Goal: Task Accomplishment & Management: Use online tool/utility

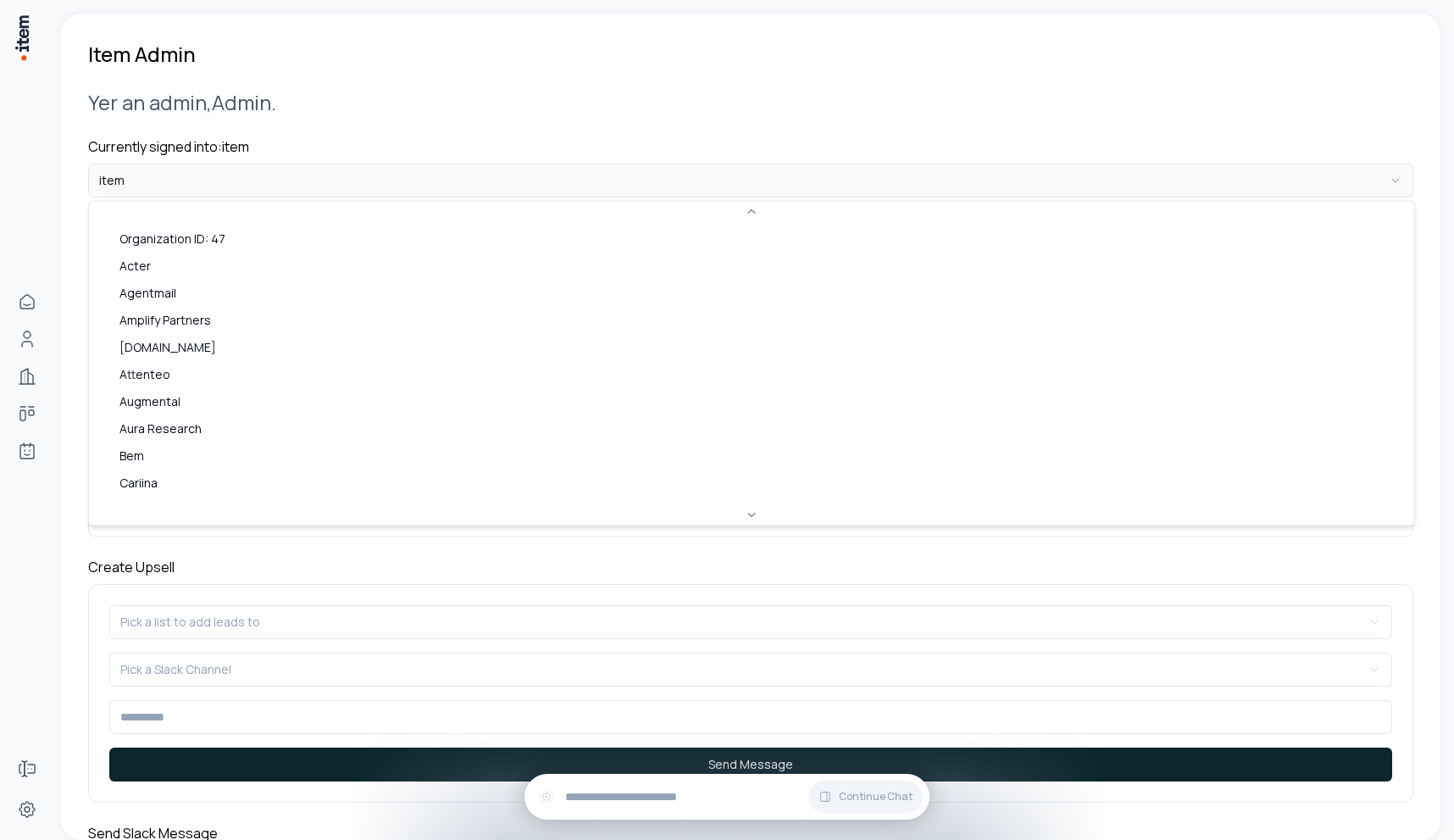
click at [307, 180] on html "**********" at bounding box center [727, 420] width 1454 height 840
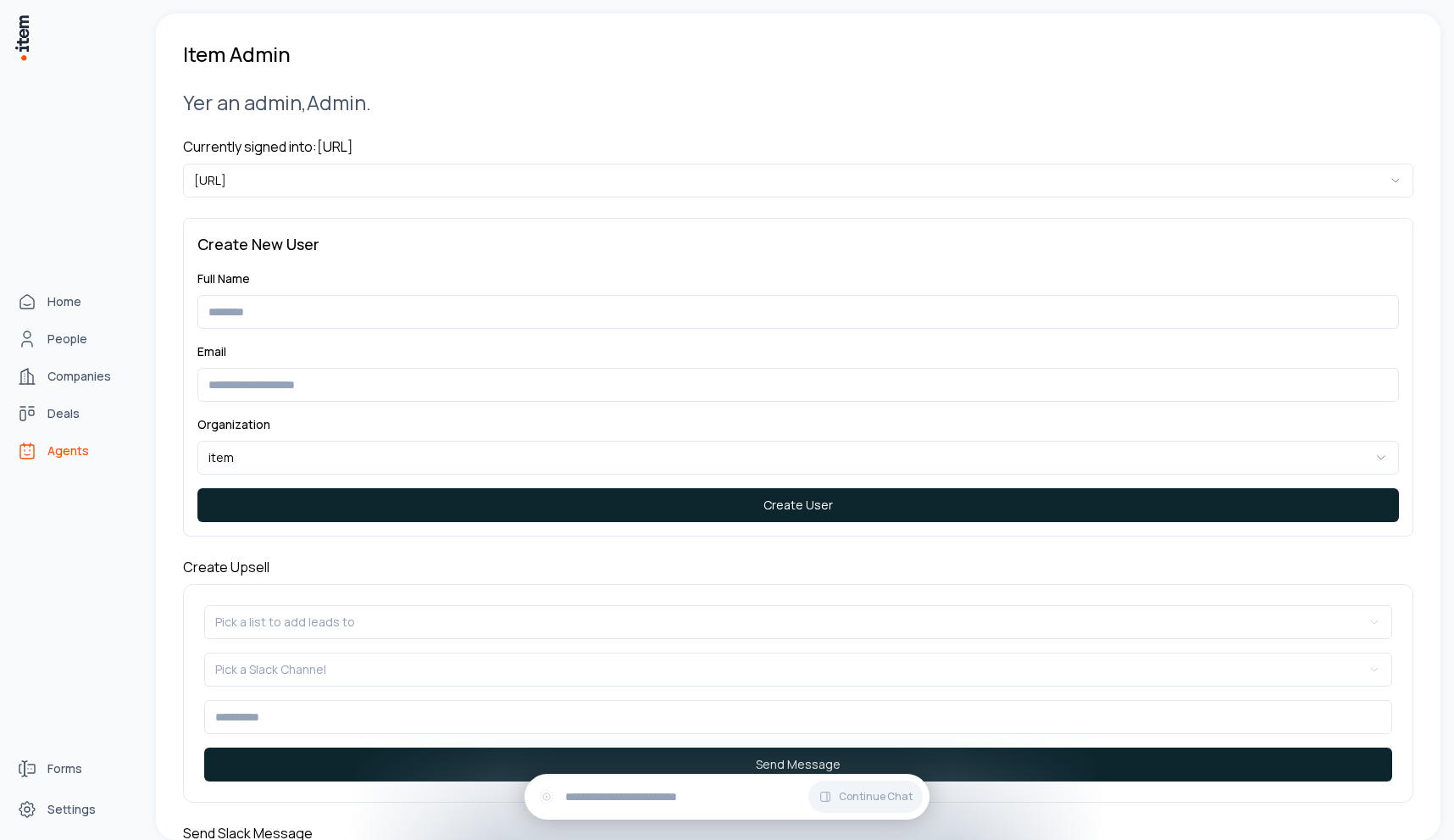
click at [53, 455] on span "Agents" at bounding box center [68, 451] width 41 height 17
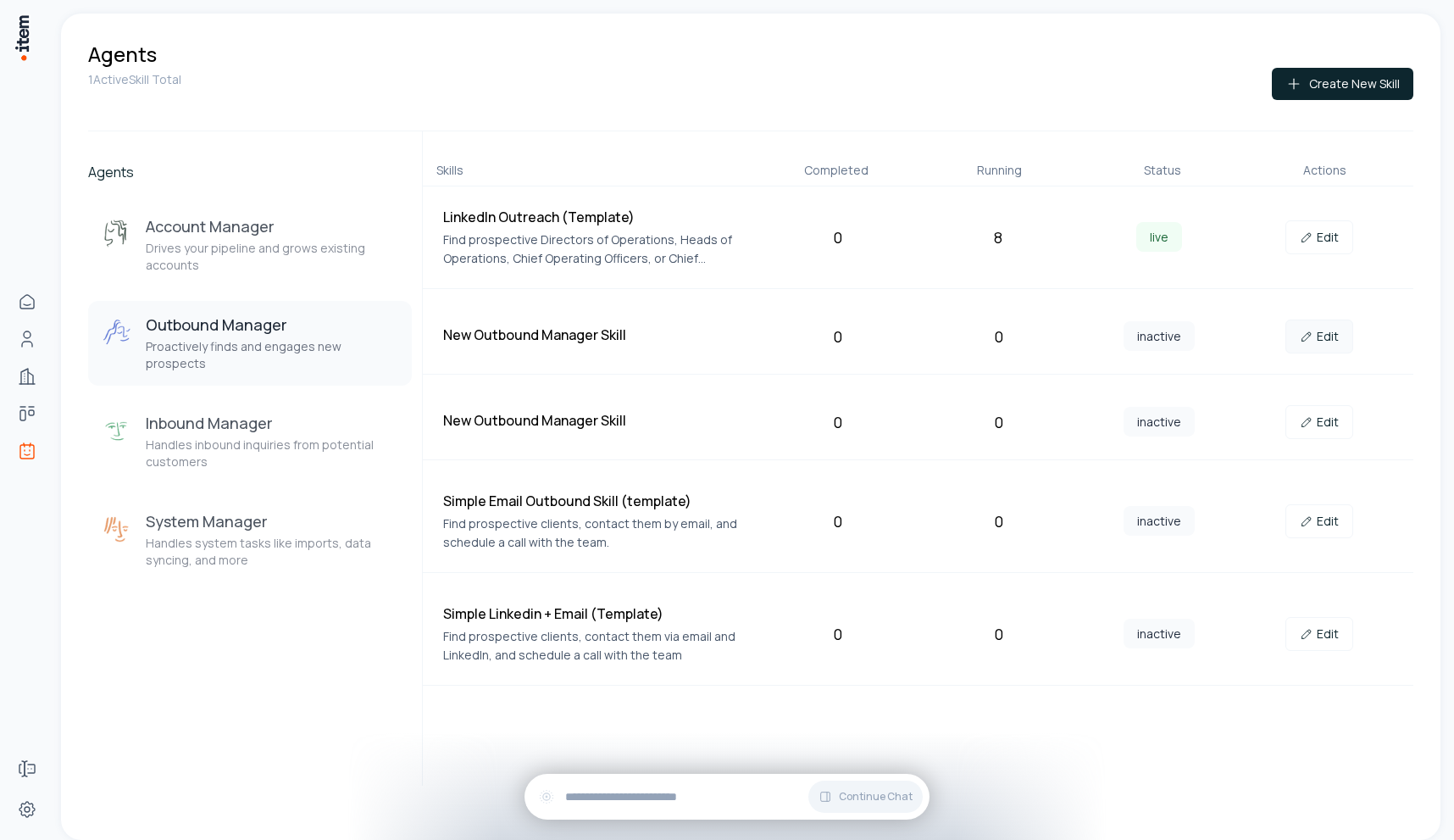
click at [1327, 335] on link "Edit" at bounding box center [1319, 336] width 67 height 34
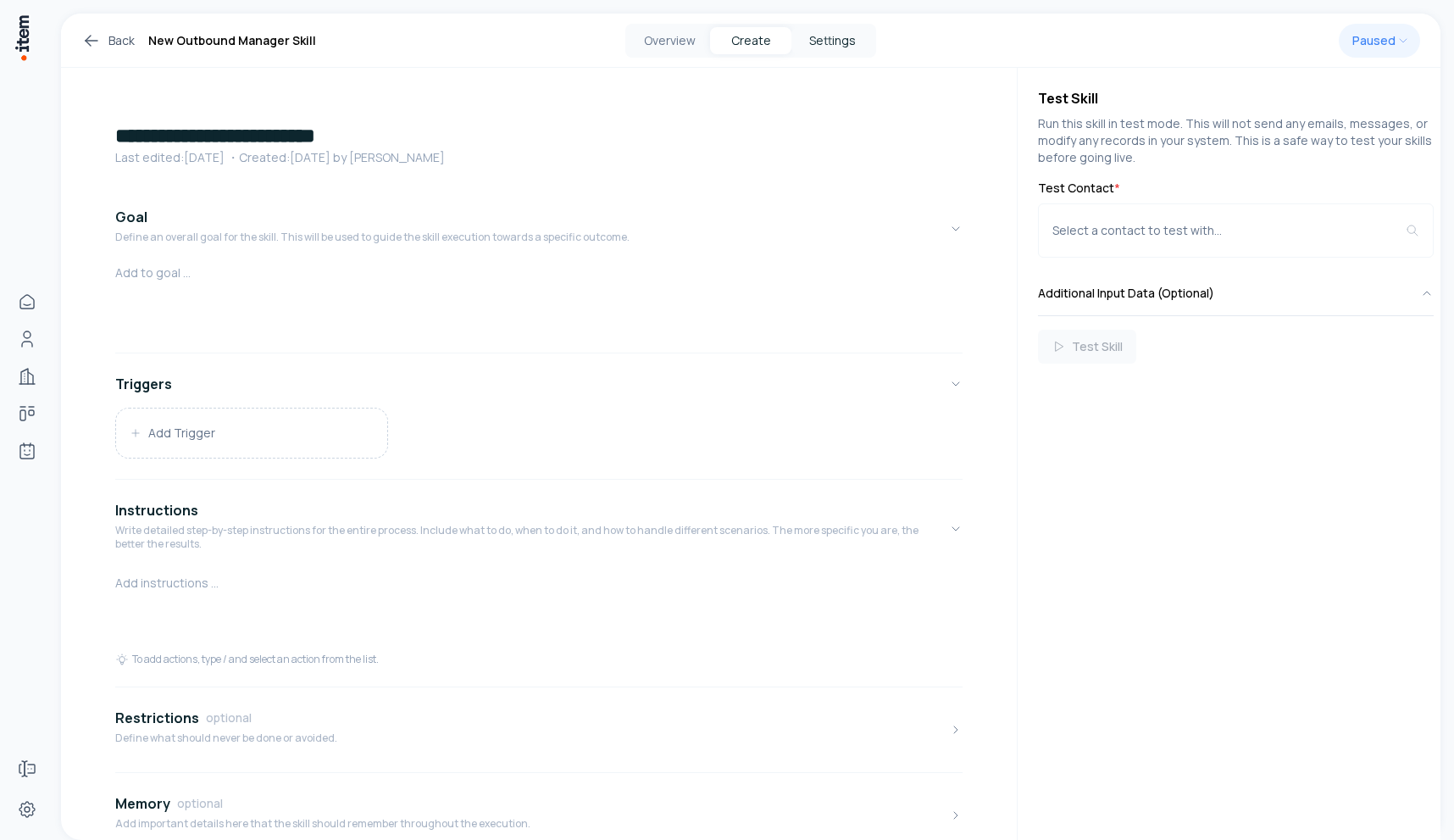
click at [845, 46] on button "Settings" at bounding box center [832, 40] width 81 height 27
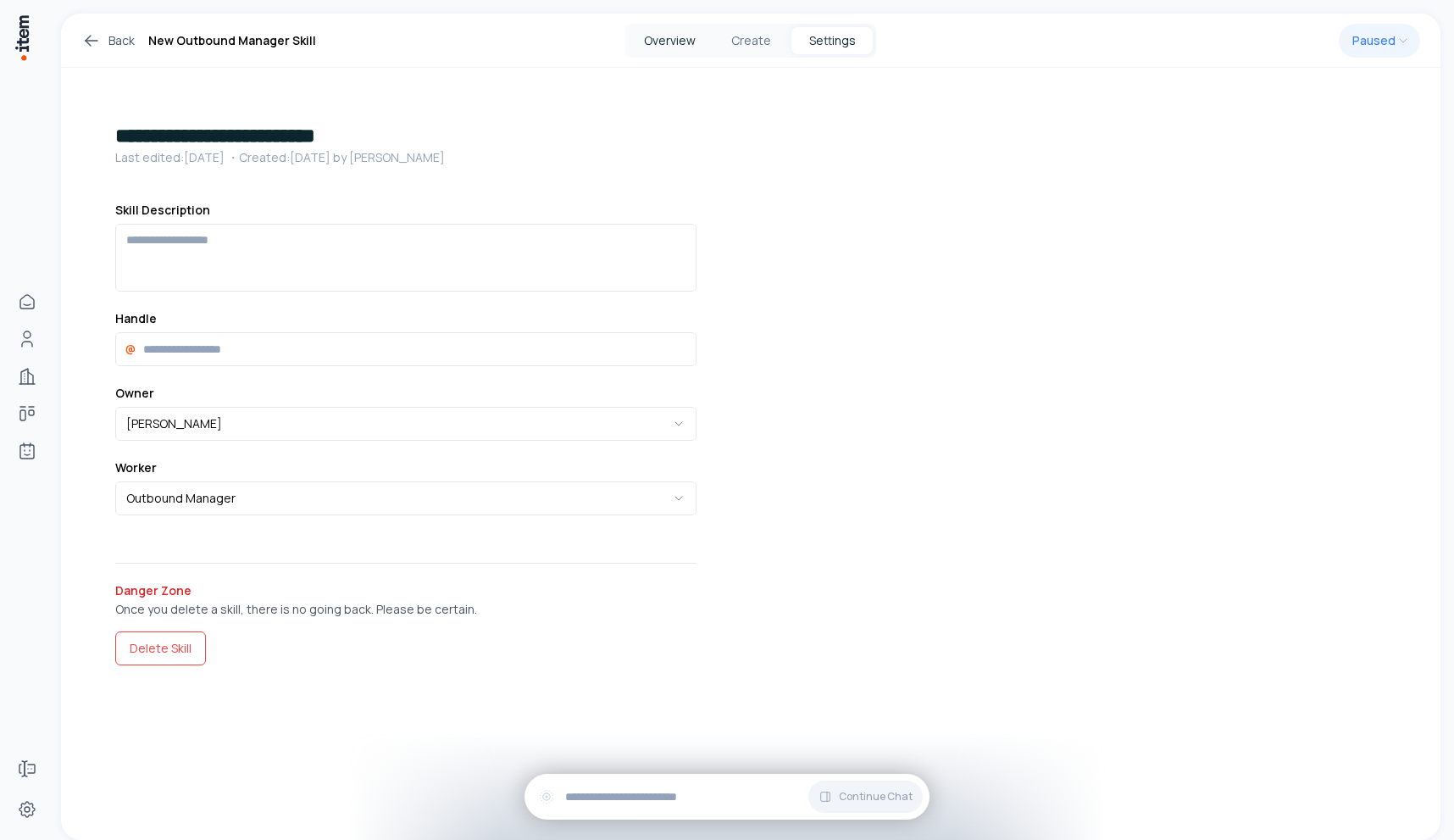
click at [691, 53] on button "Overview" at bounding box center [669, 40] width 81 height 27
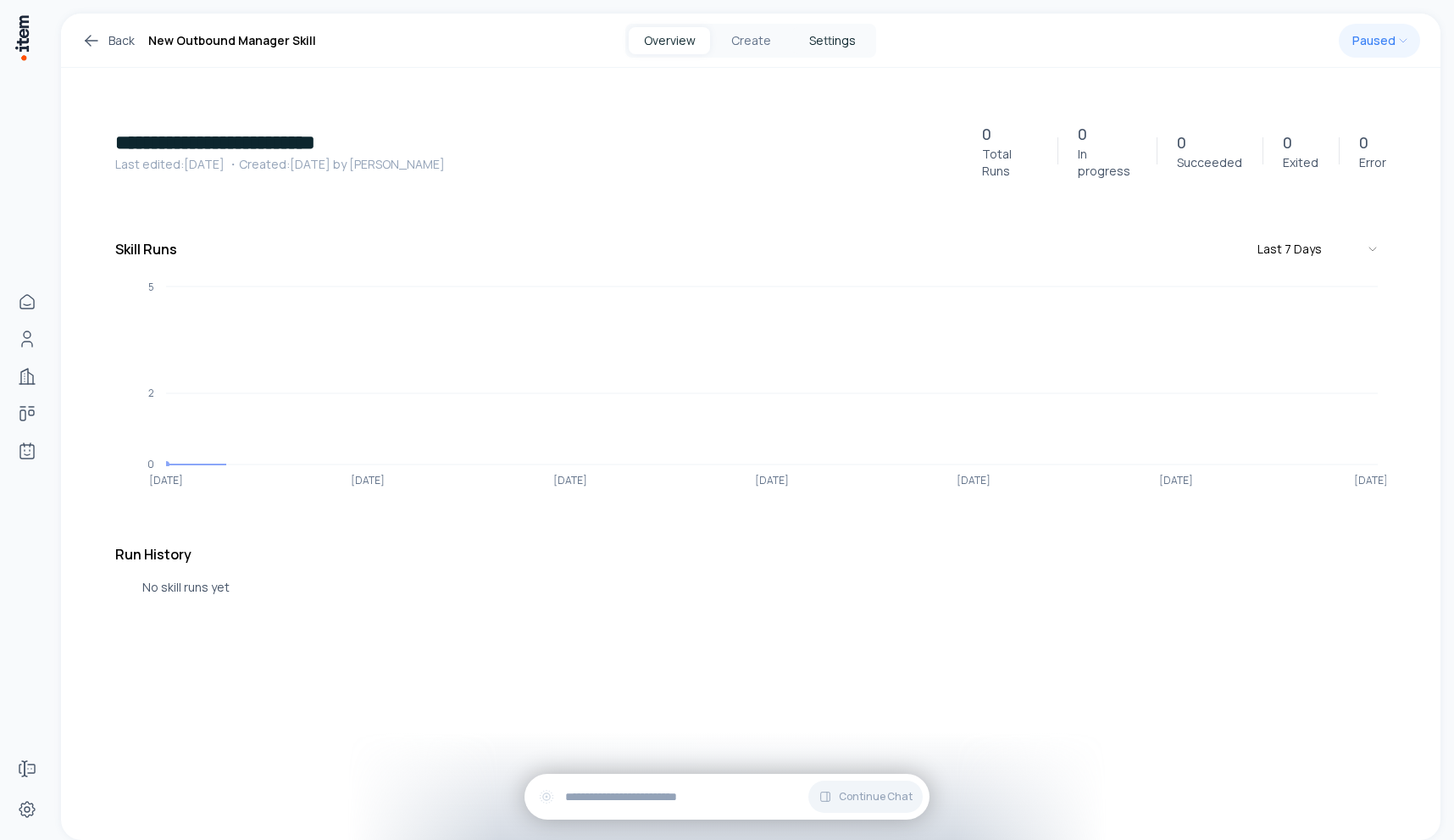
click at [829, 36] on button "Settings" at bounding box center [832, 40] width 81 height 27
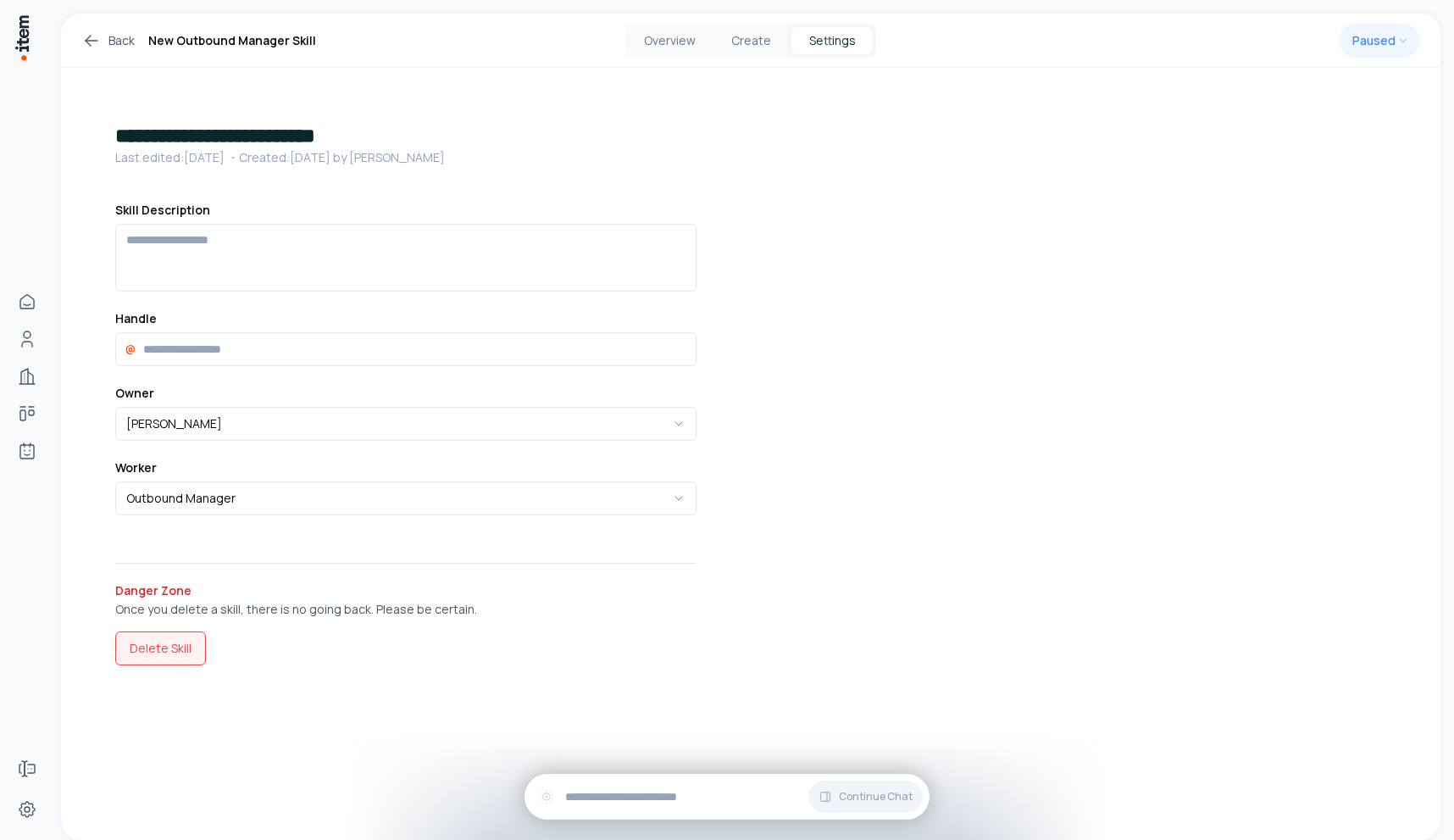
click at [166, 643] on button "Delete Skill" at bounding box center [160, 647] width 91 height 34
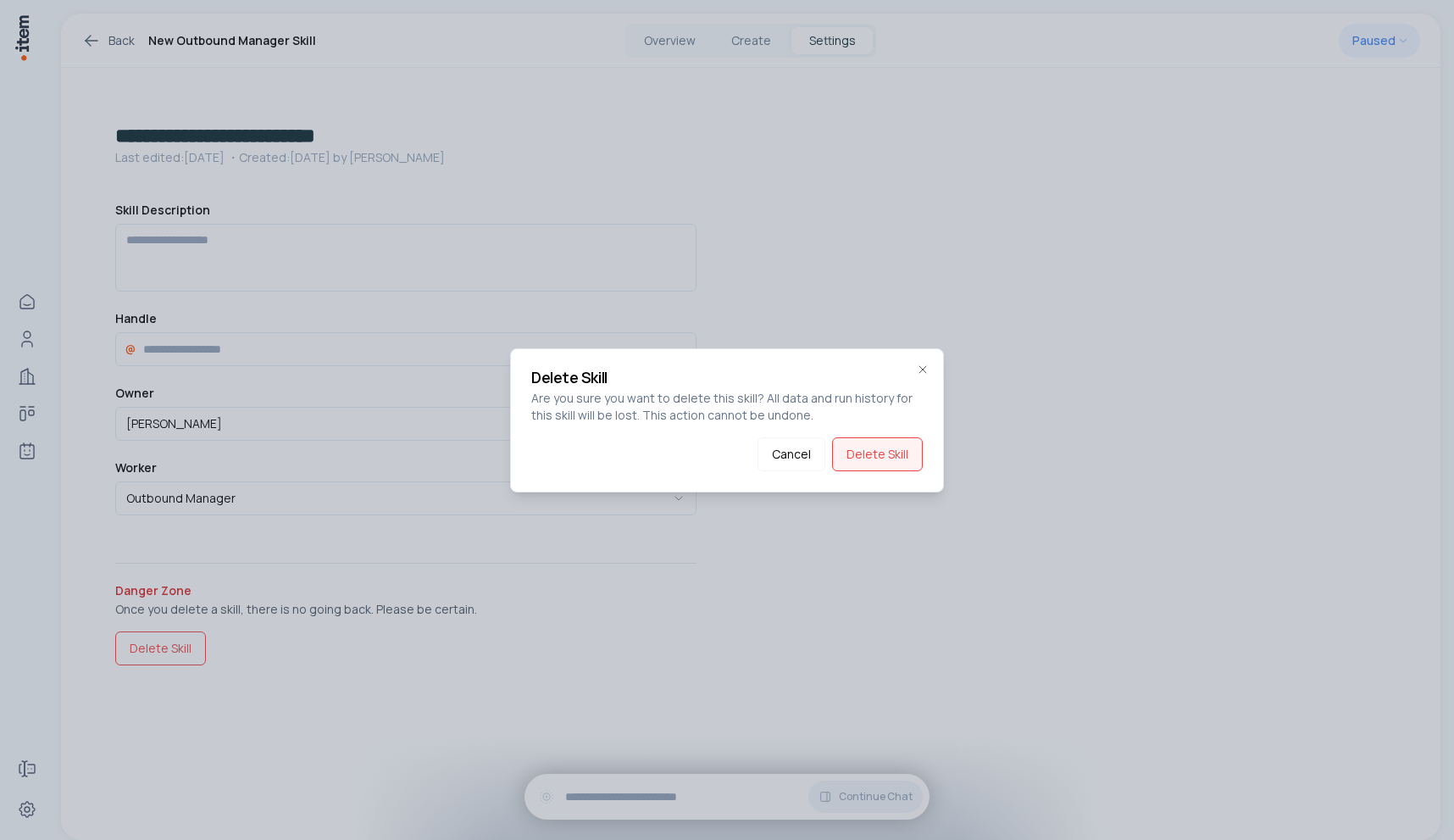
click at [902, 461] on button "Delete Skill" at bounding box center [877, 454] width 91 height 34
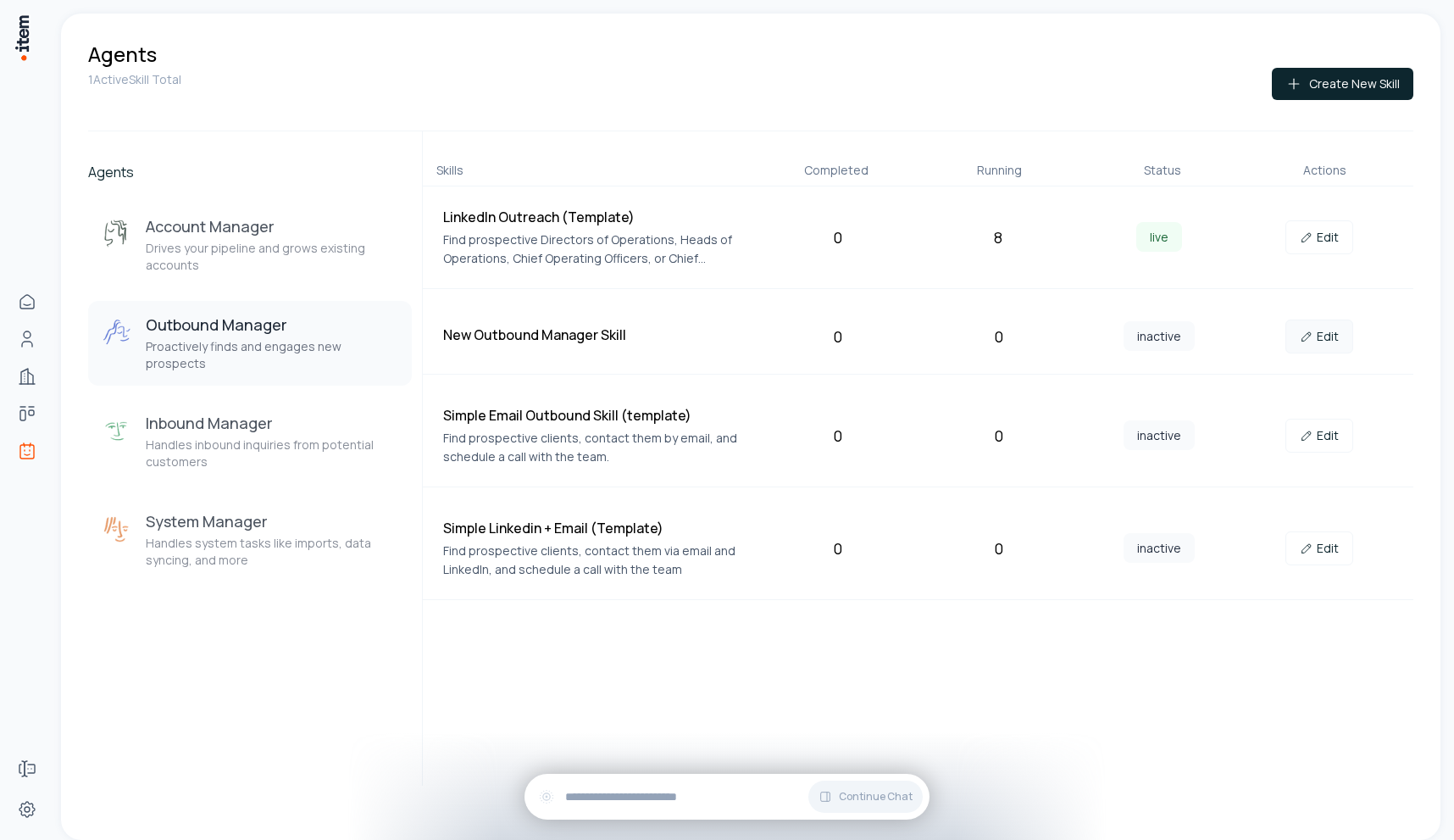
click at [1325, 331] on link "Edit" at bounding box center [1319, 336] width 67 height 34
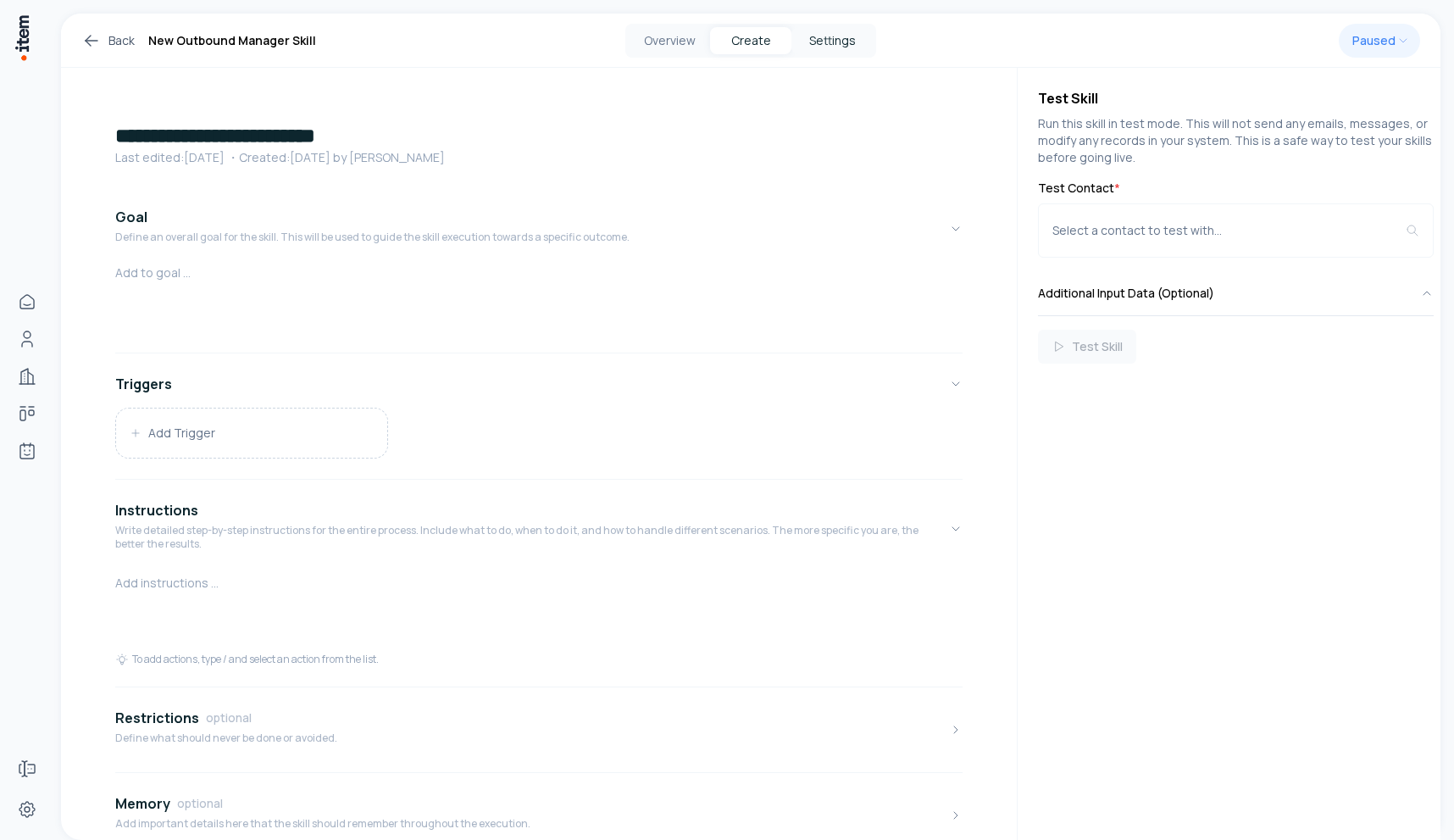
click at [831, 46] on button "Settings" at bounding box center [832, 40] width 81 height 27
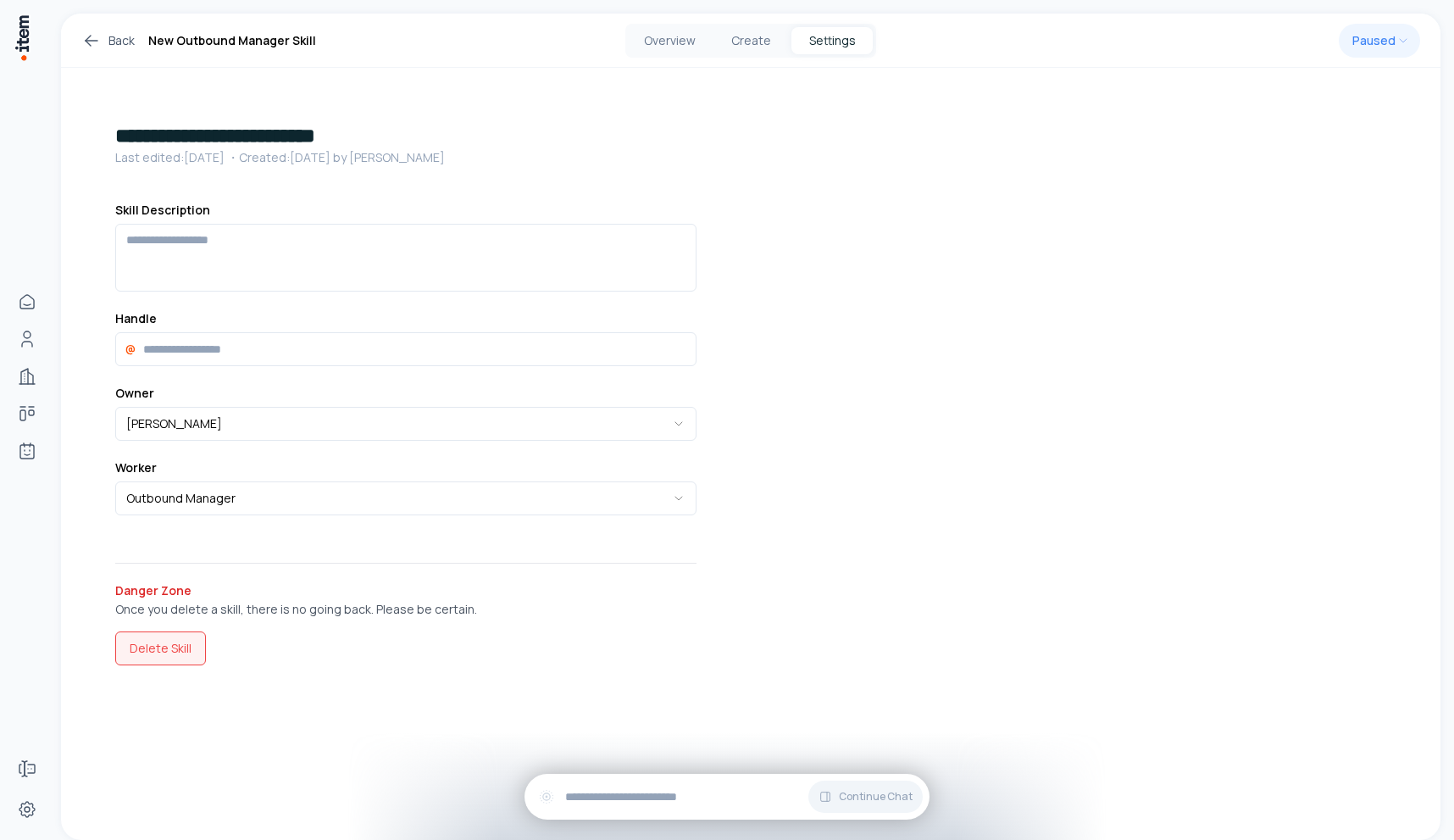
click at [168, 646] on button "Delete Skill" at bounding box center [160, 647] width 91 height 34
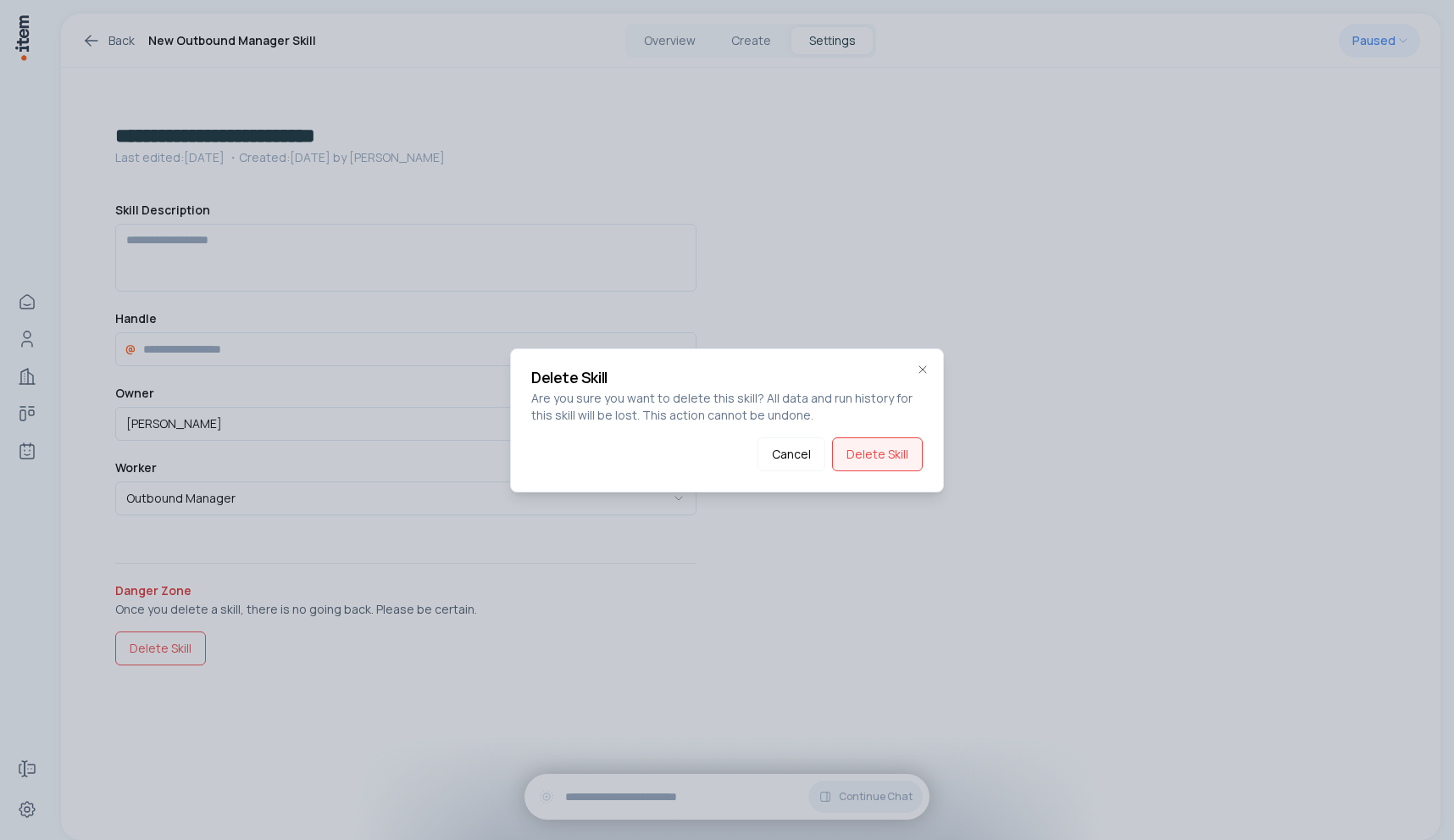
click at [896, 454] on button "Delete Skill" at bounding box center [877, 454] width 91 height 34
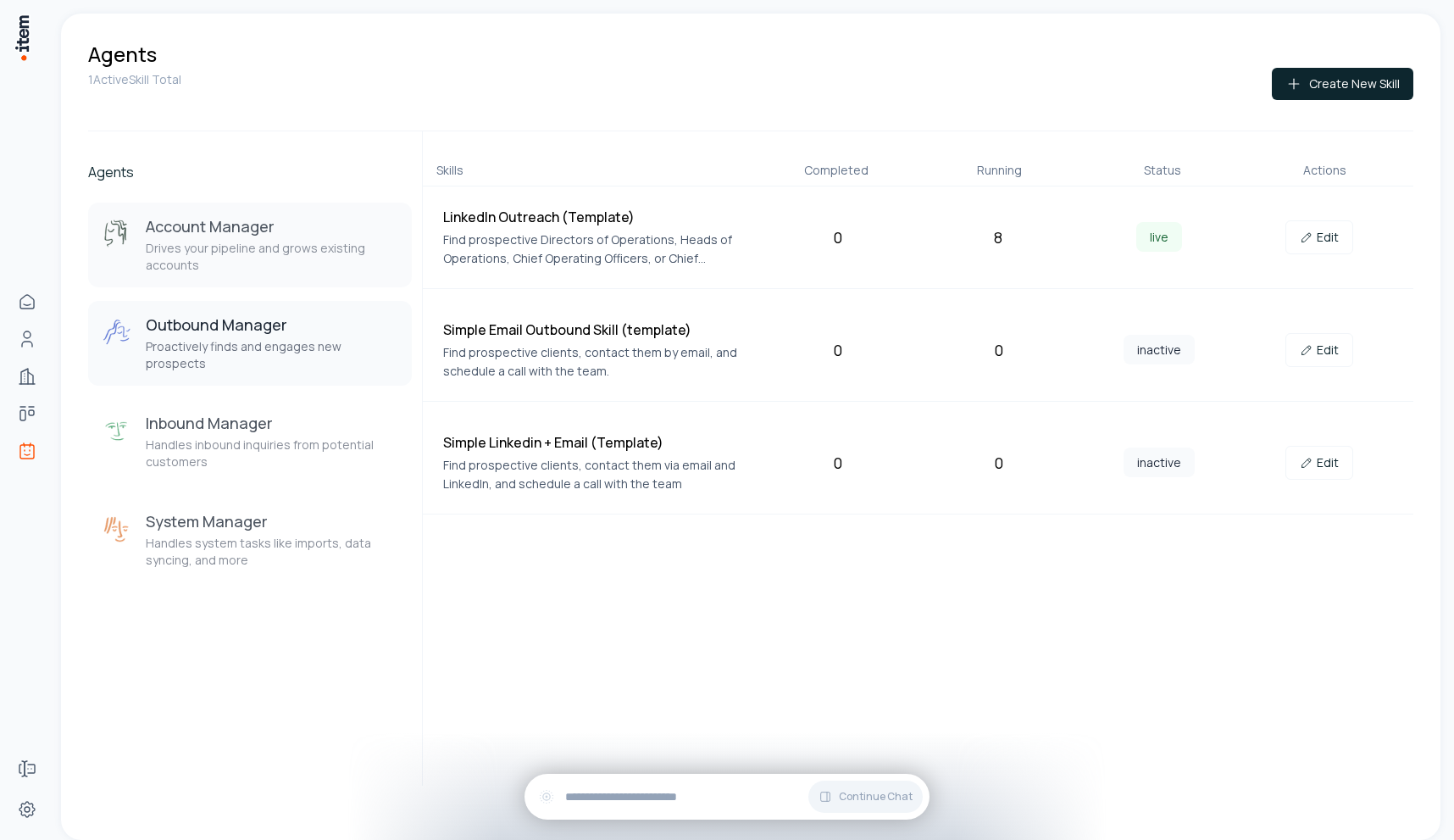
click at [296, 255] on p "Drives your pipeline and grows existing accounts" at bounding box center [272, 256] width 252 height 34
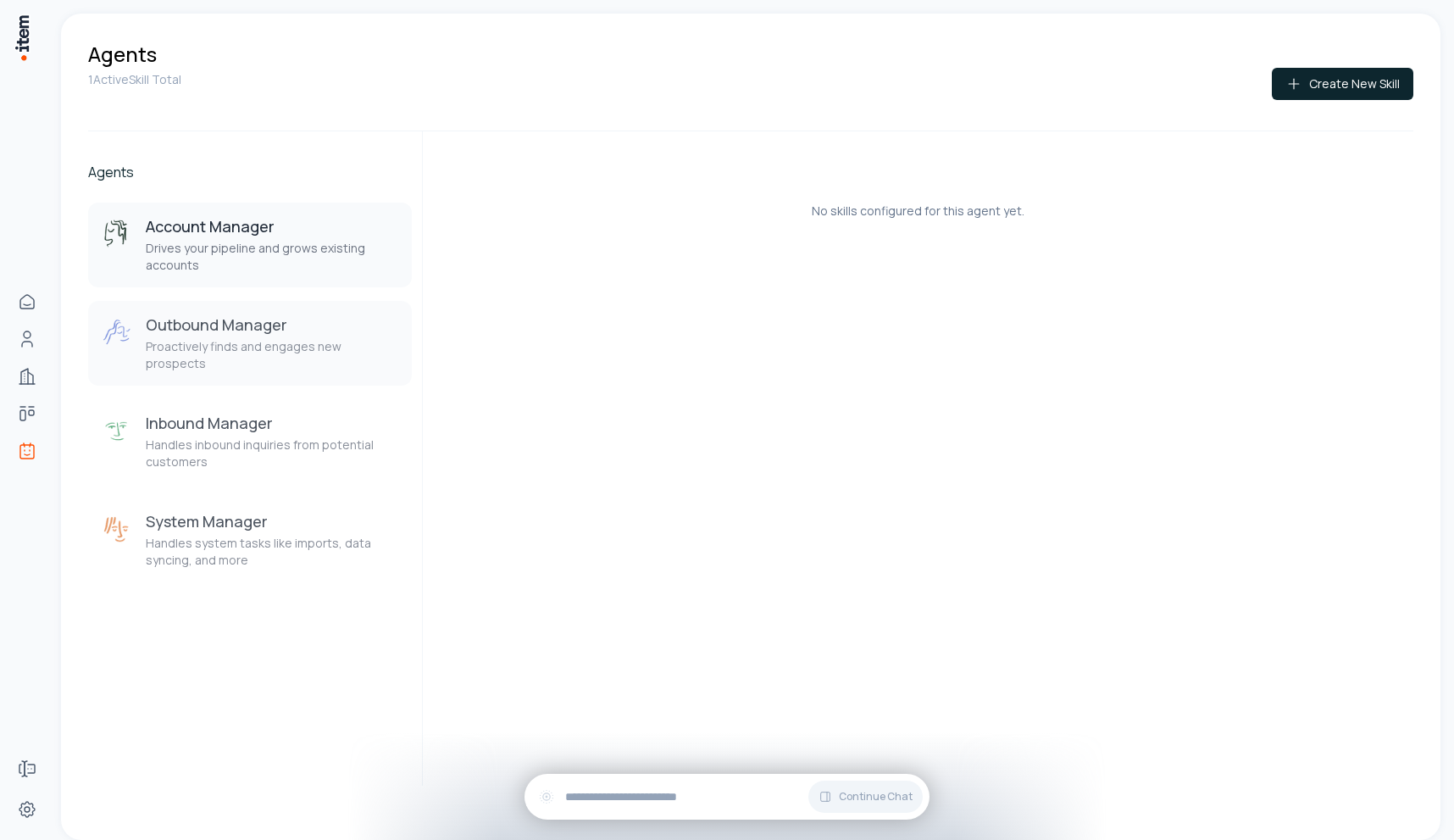
click at [268, 337] on div "Outbound Manager Proactively finds and engages new prospects" at bounding box center [272, 343] width 252 height 58
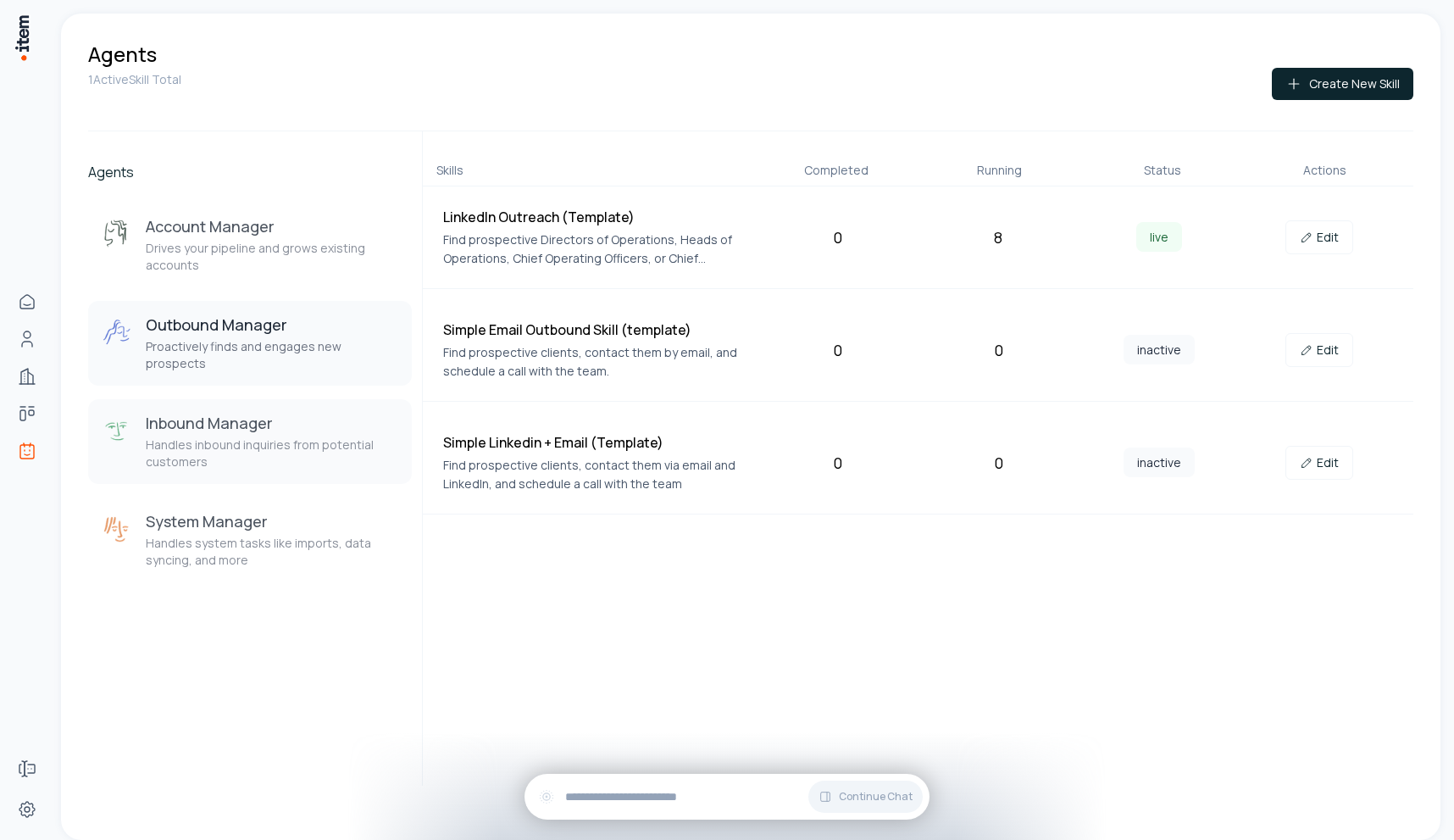
click at [257, 419] on div "Inbound Manager Handles inbound inquiries from potential customers" at bounding box center [272, 441] width 252 height 58
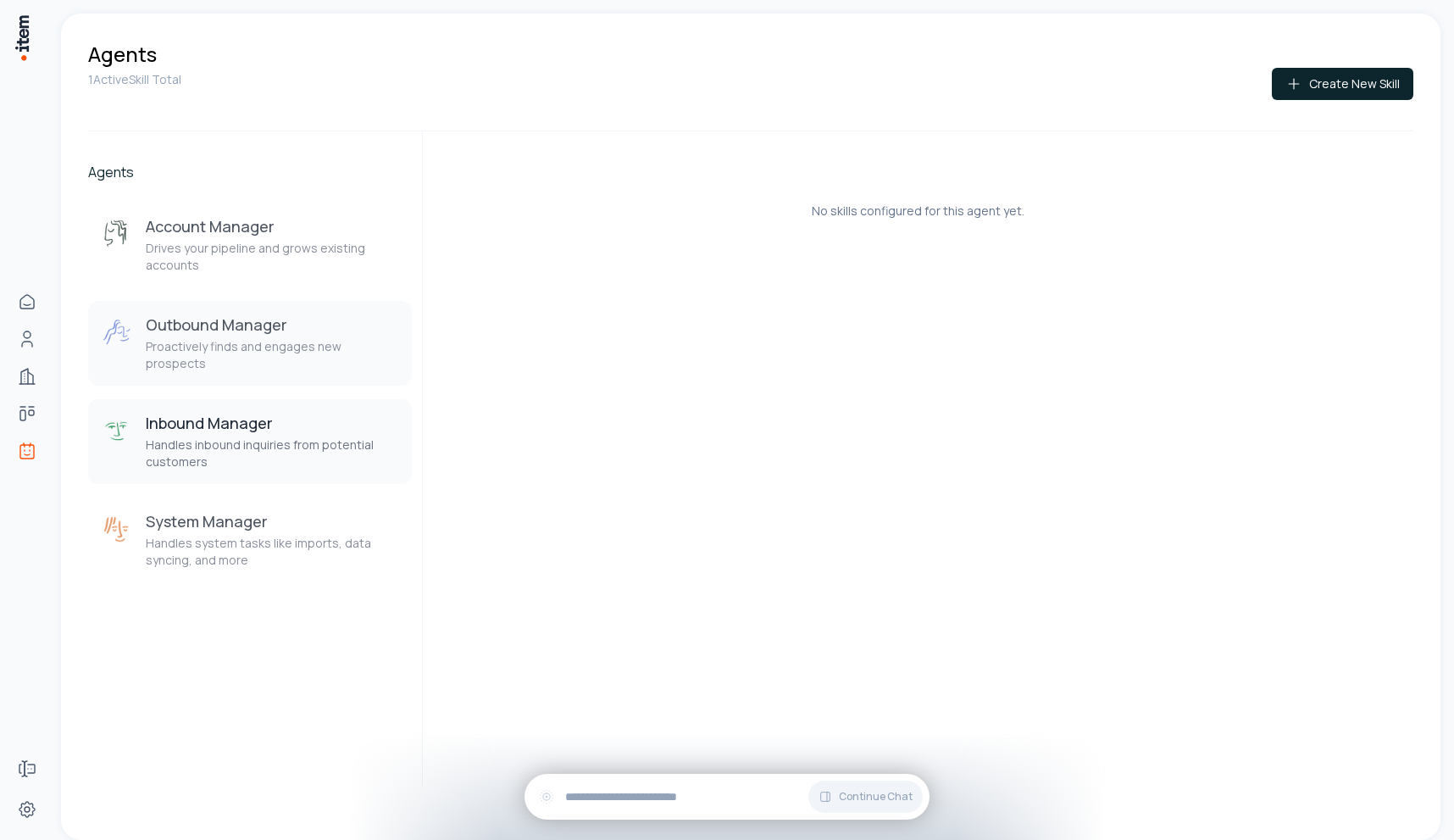
click at [261, 336] on div "Outbound Manager Proactively finds and engages new prospects" at bounding box center [272, 343] width 252 height 58
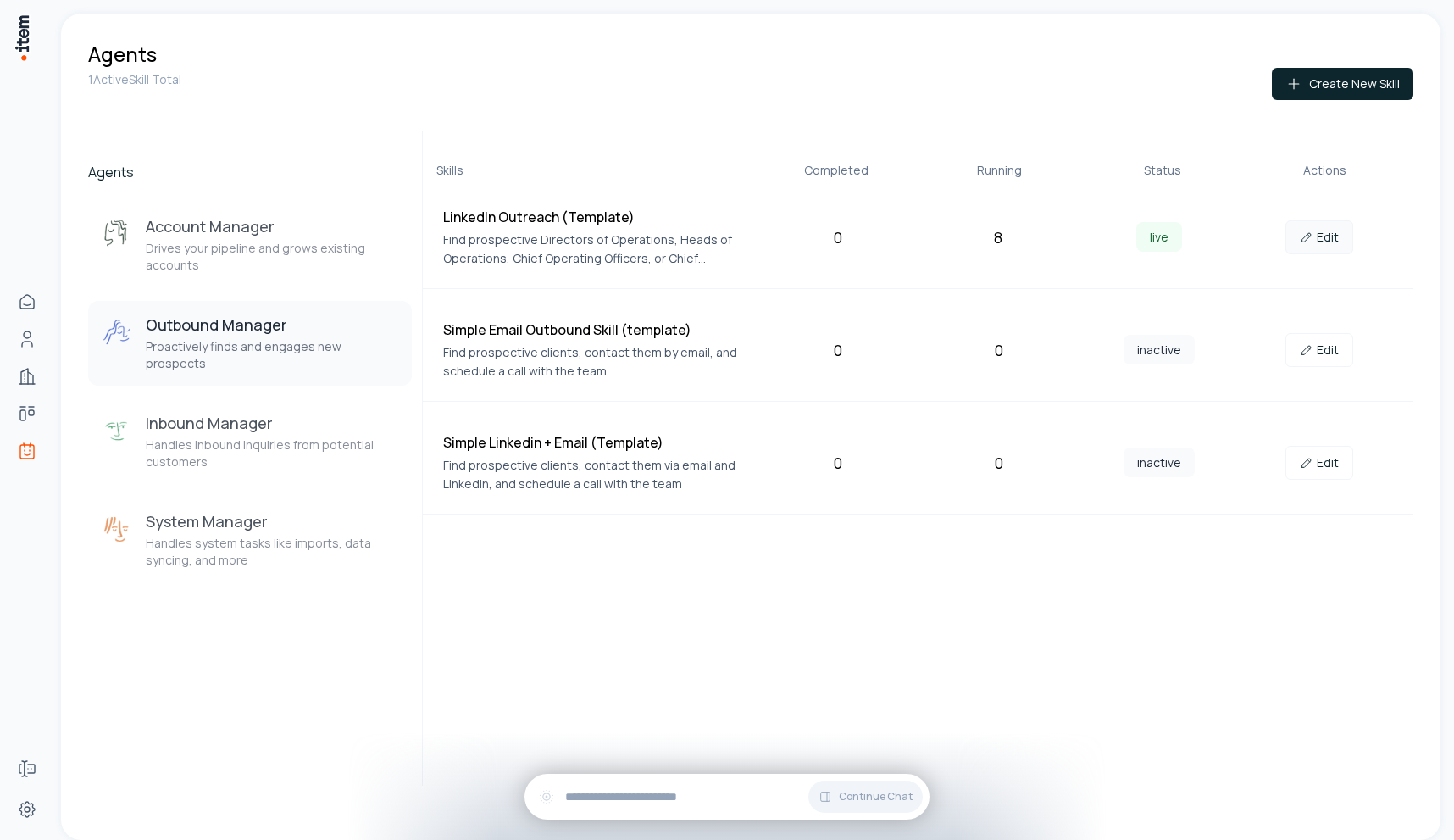
click at [1320, 236] on link "Edit" at bounding box center [1319, 237] width 67 height 34
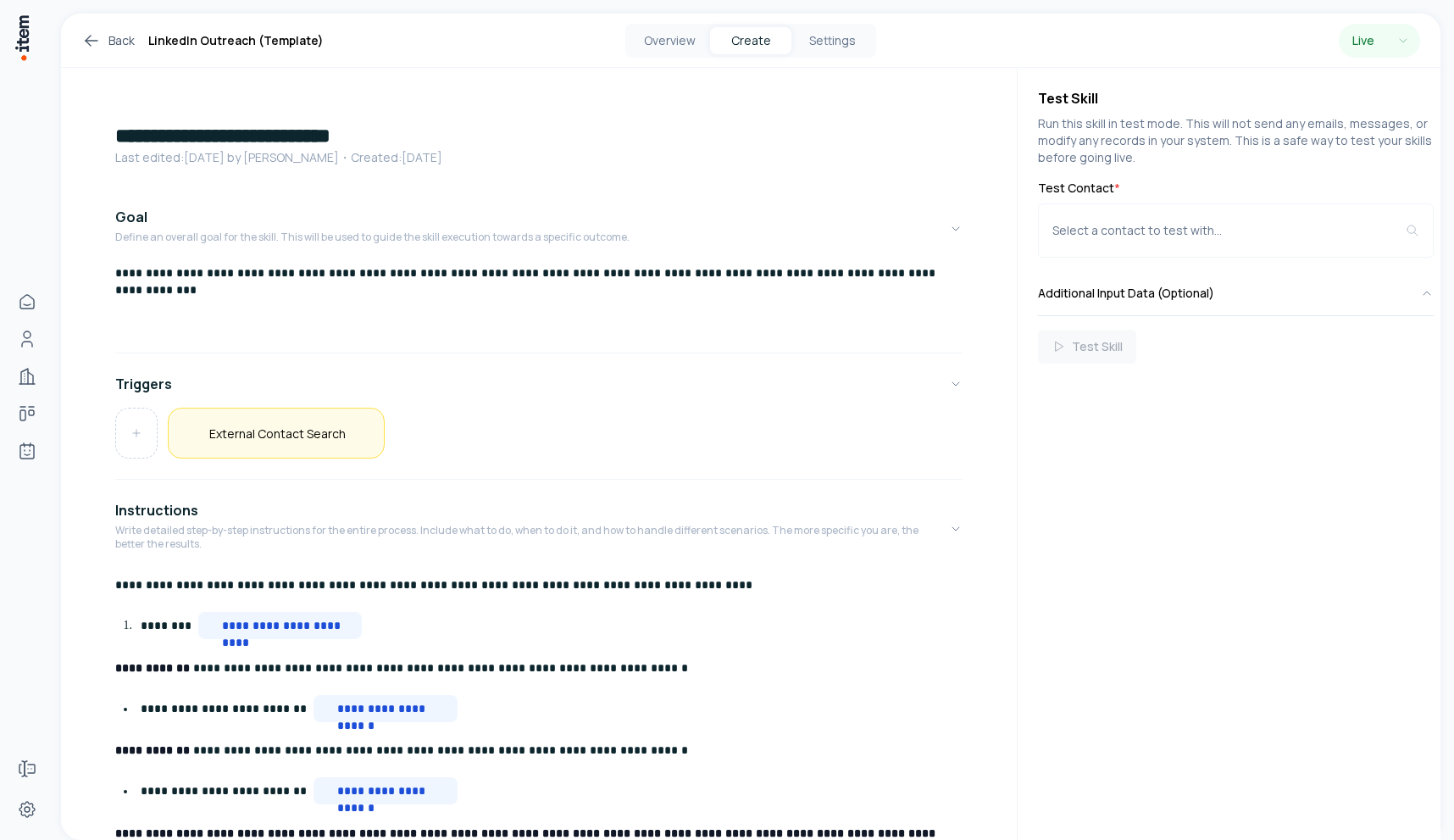
click at [300, 434] on h5 "External Contact Search" at bounding box center [277, 433] width 137 height 16
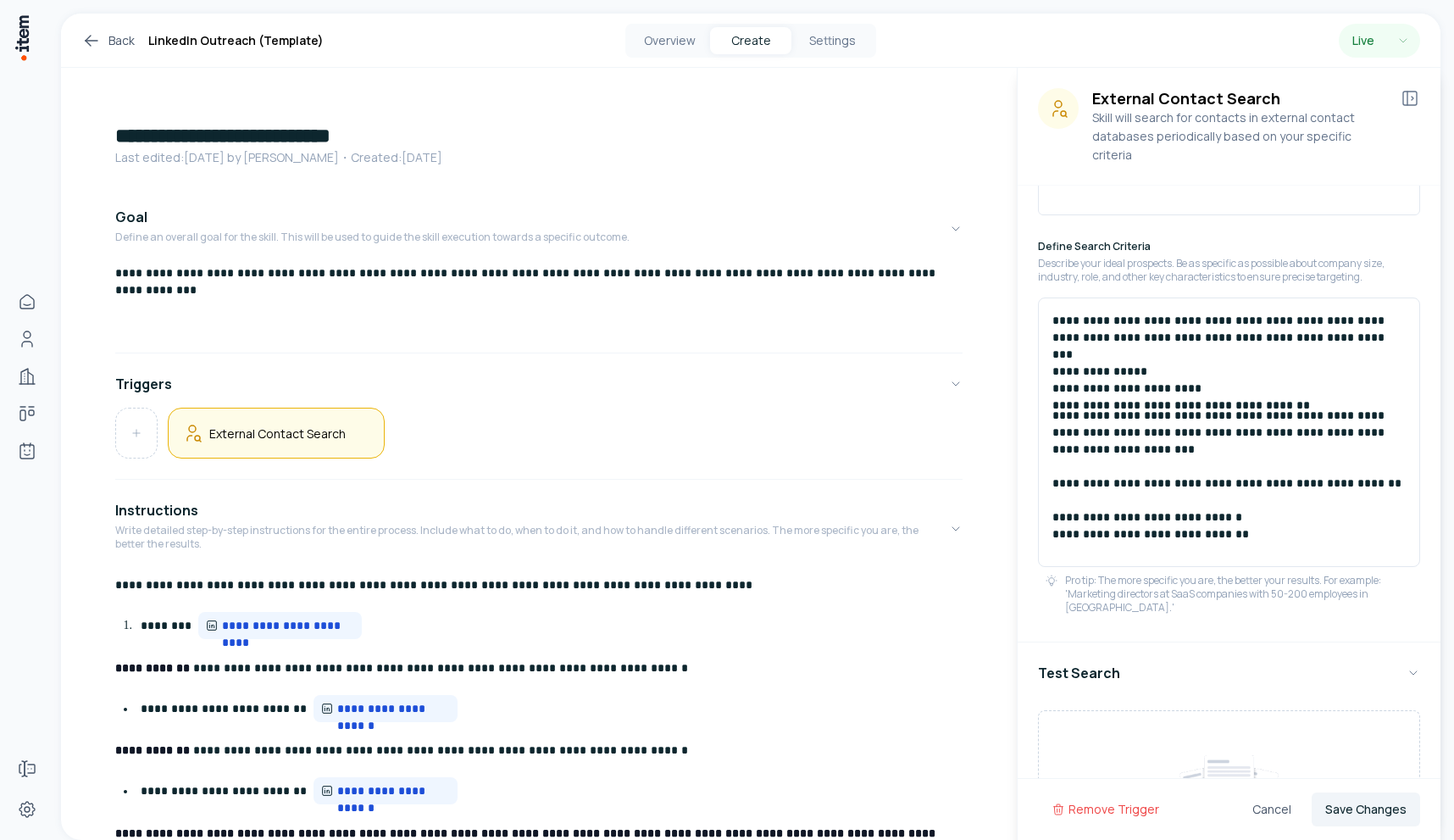
click at [1257, 504] on p "**********" at bounding box center [1229, 474] width 354 height 136
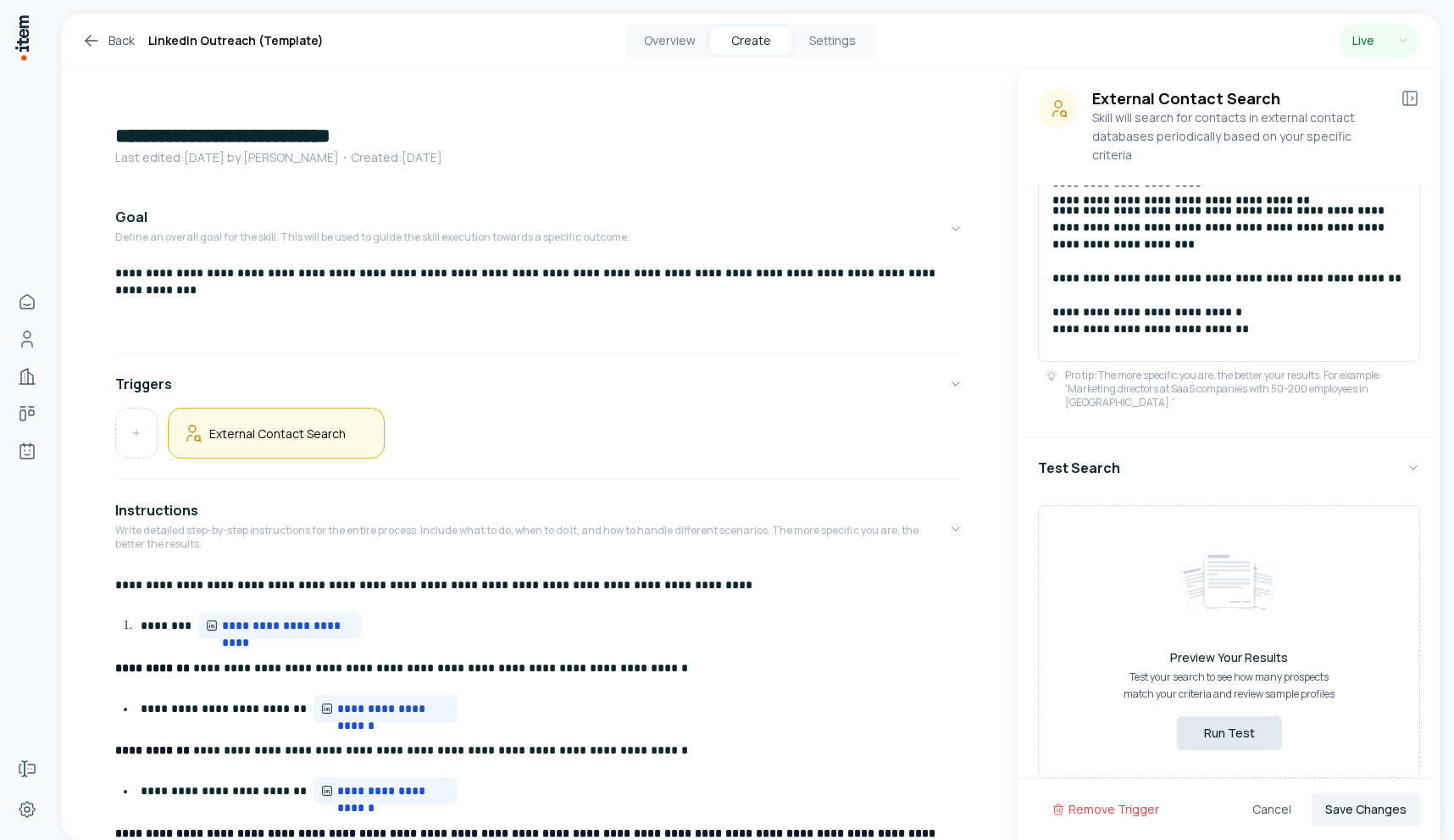
click at [1232, 716] on button "Run Test" at bounding box center [1230, 732] width 105 height 34
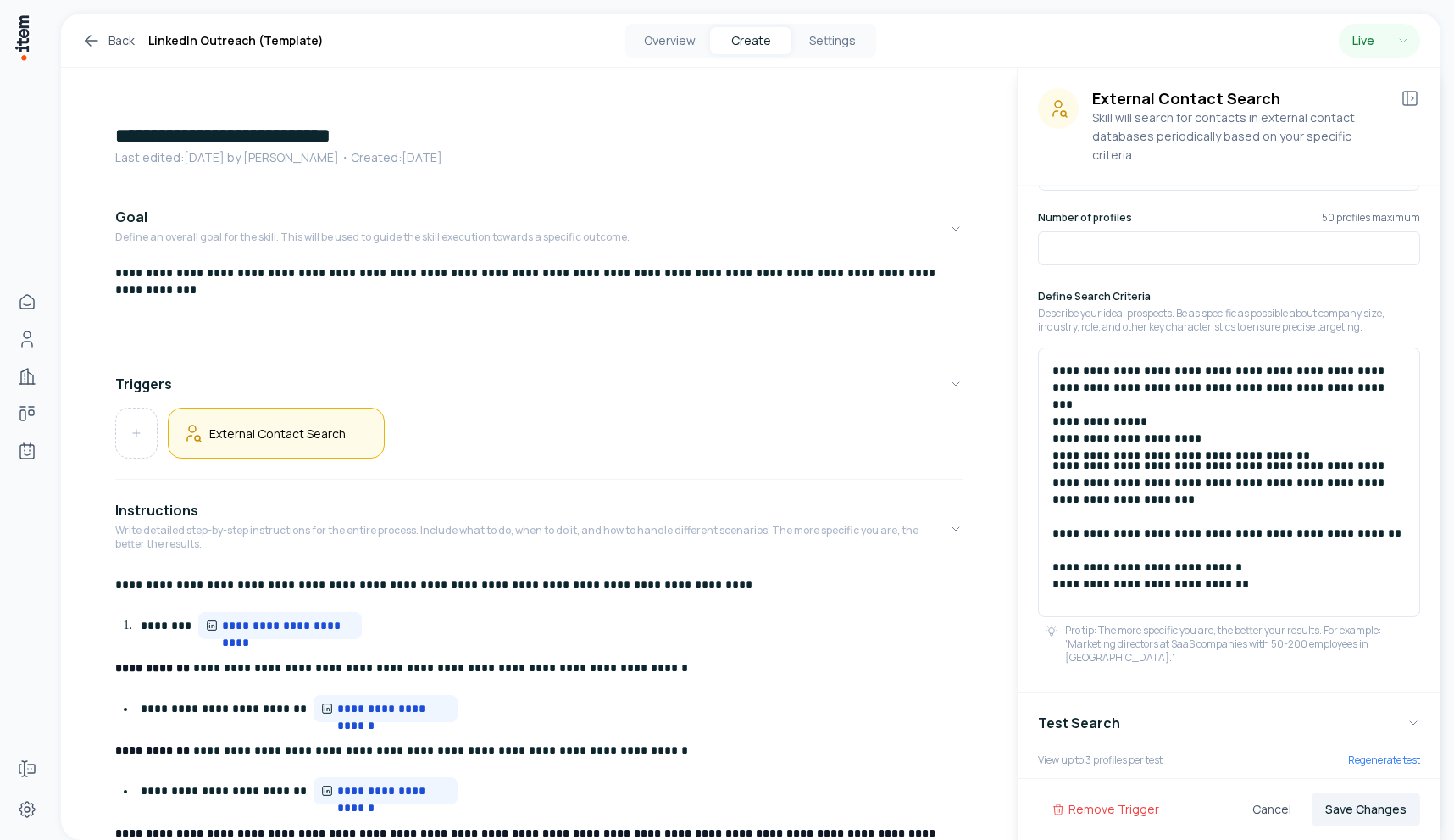
scroll to position [70, 0]
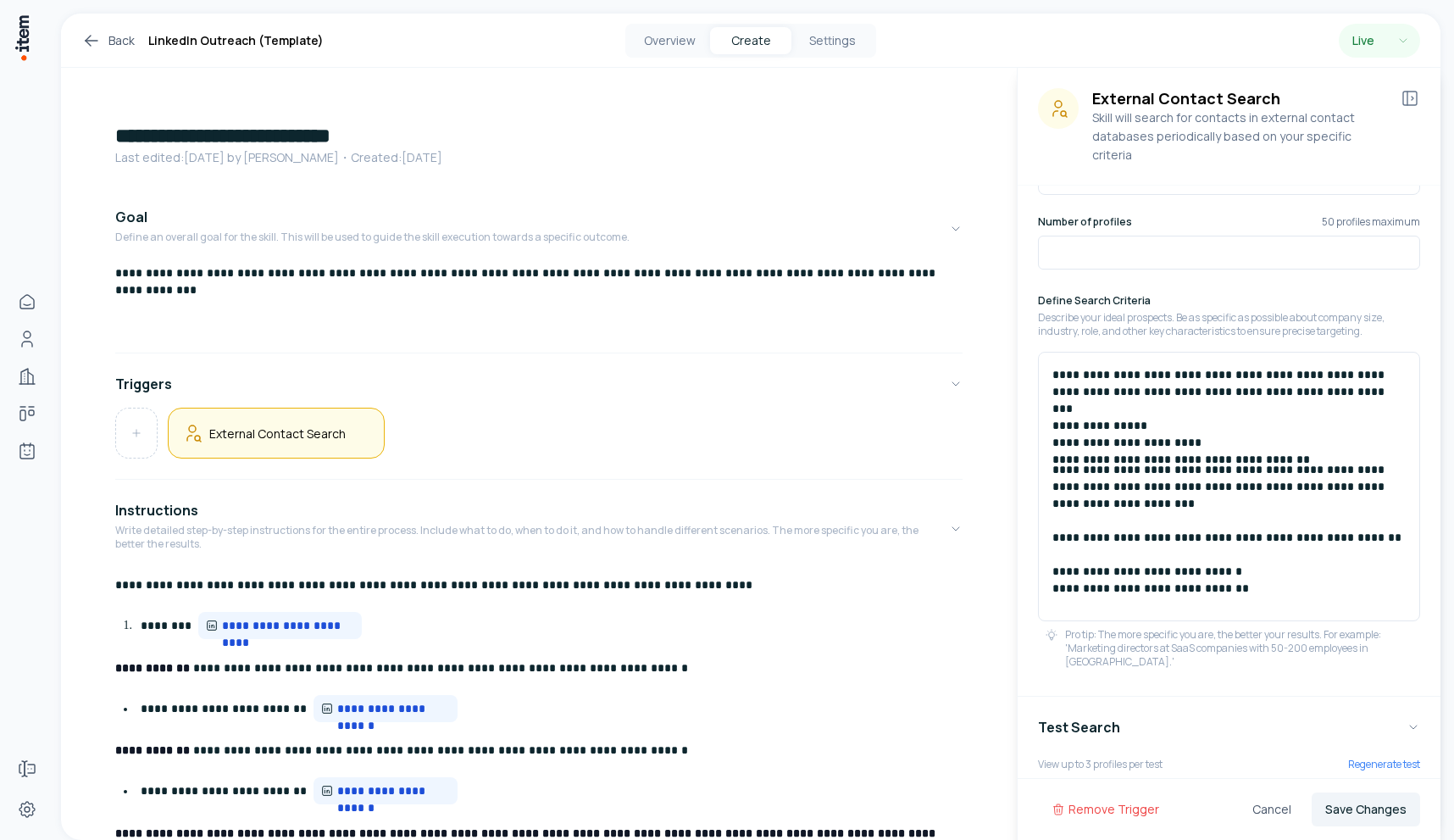
click at [1262, 576] on p "**********" at bounding box center [1229, 528] width 354 height 136
click at [1217, 570] on p "**********" at bounding box center [1229, 528] width 354 height 136
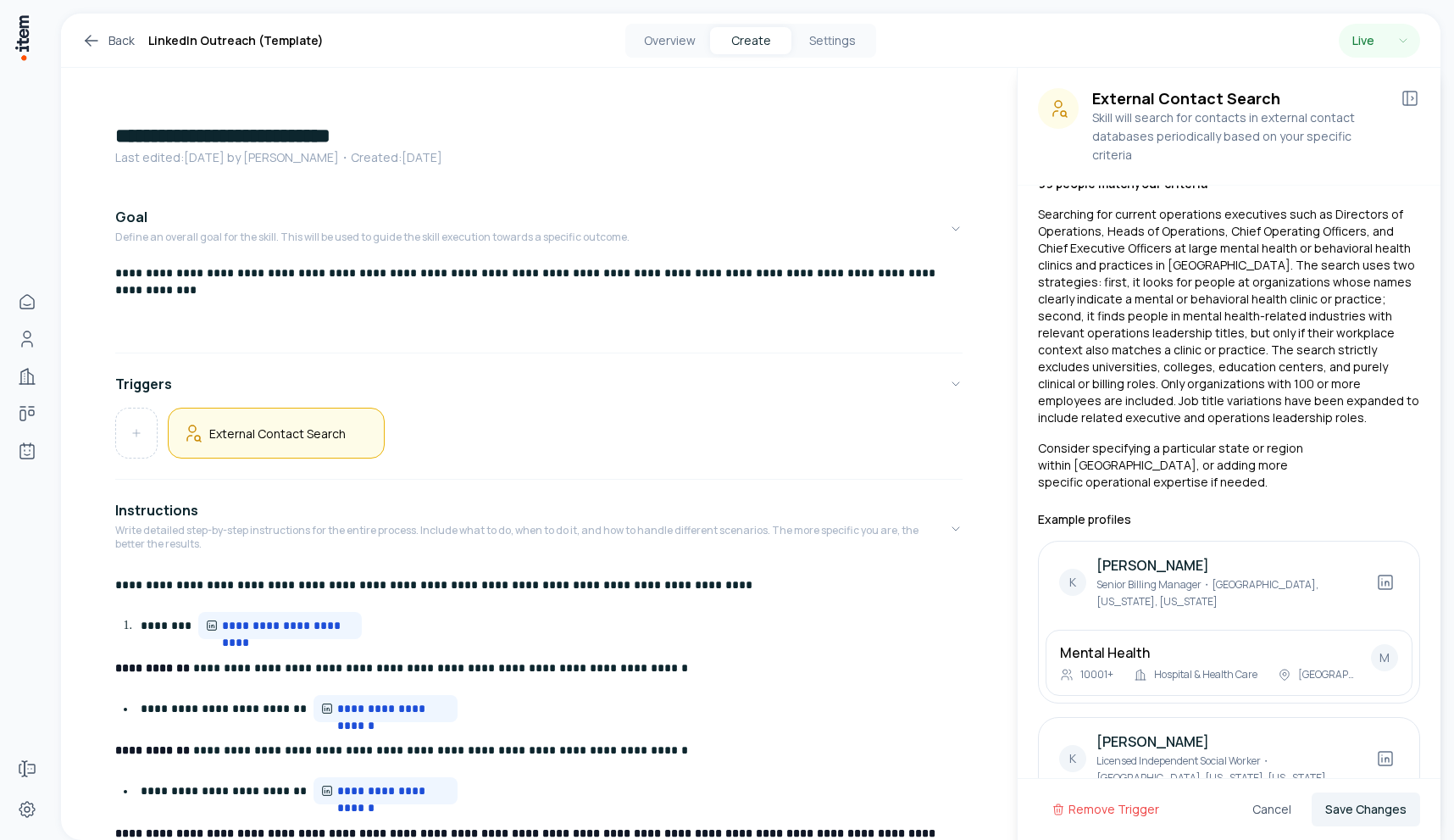
scroll to position [817, 0]
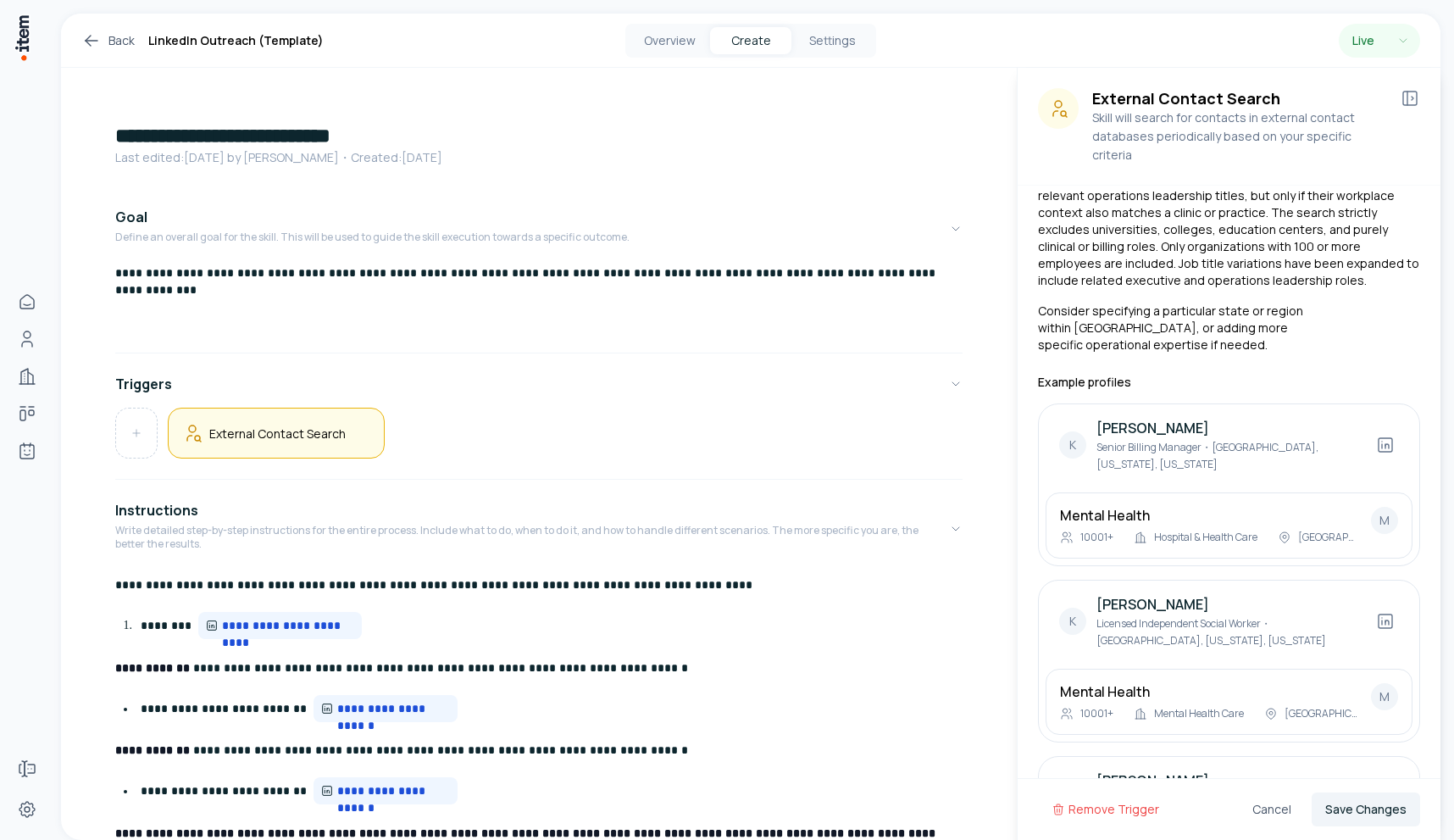
click at [1113, 440] on span "Senior Billing Manager ・ [GEOGRAPHIC_DATA], [US_STATE] , [US_STATE]" at bounding box center [1208, 455] width 222 height 31
drag, startPoint x: 1113, startPoint y: 411, endPoint x: 1161, endPoint y: 411, distance: 48.0
click at [1161, 440] on span "Senior Billing Manager ・ [GEOGRAPHIC_DATA], [US_STATE] , [US_STATE]" at bounding box center [1208, 455] width 222 height 31
copy span "Senior Billing Manager"
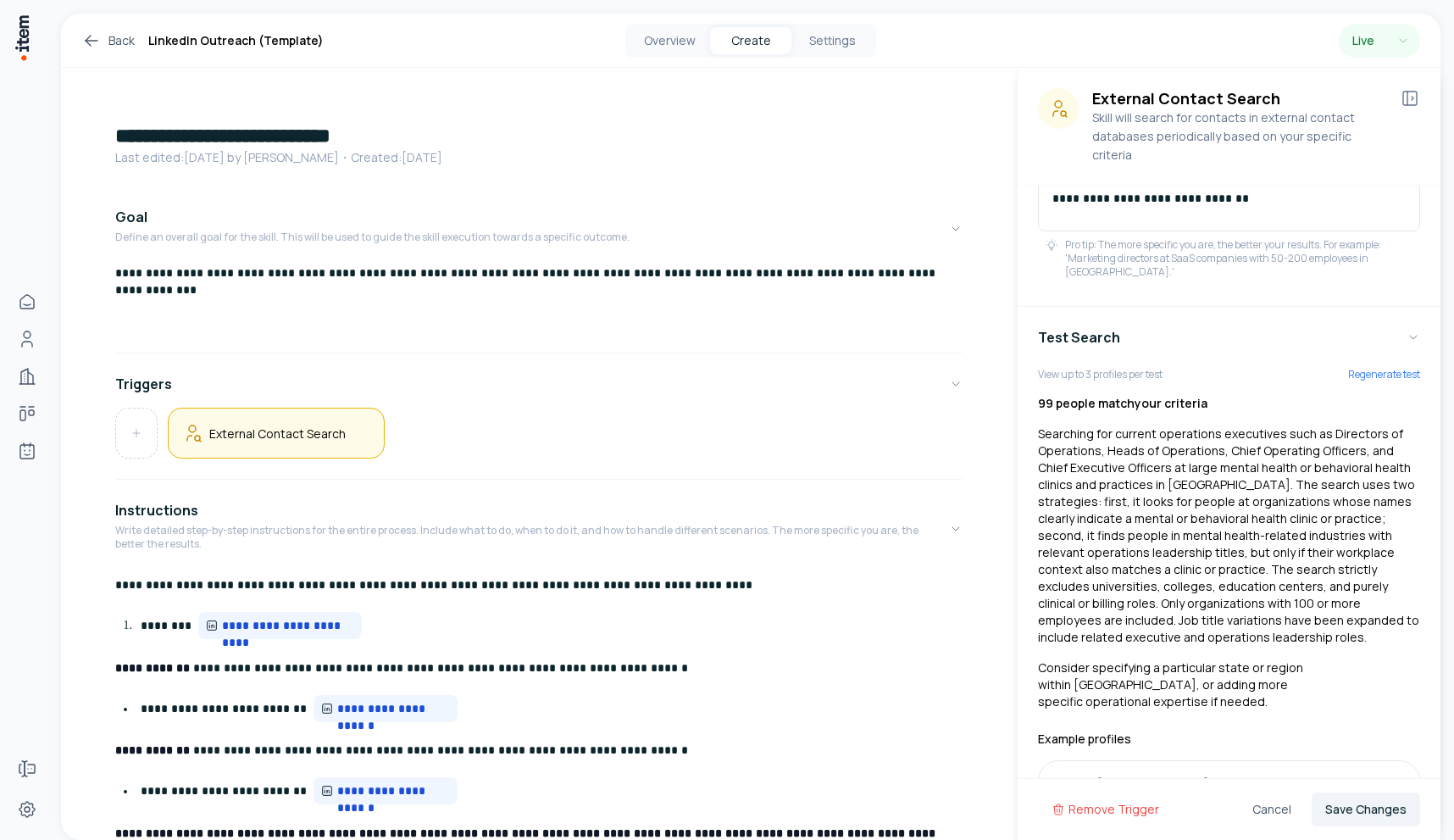
click at [1251, 188] on p "**********" at bounding box center [1229, 138] width 354 height 136
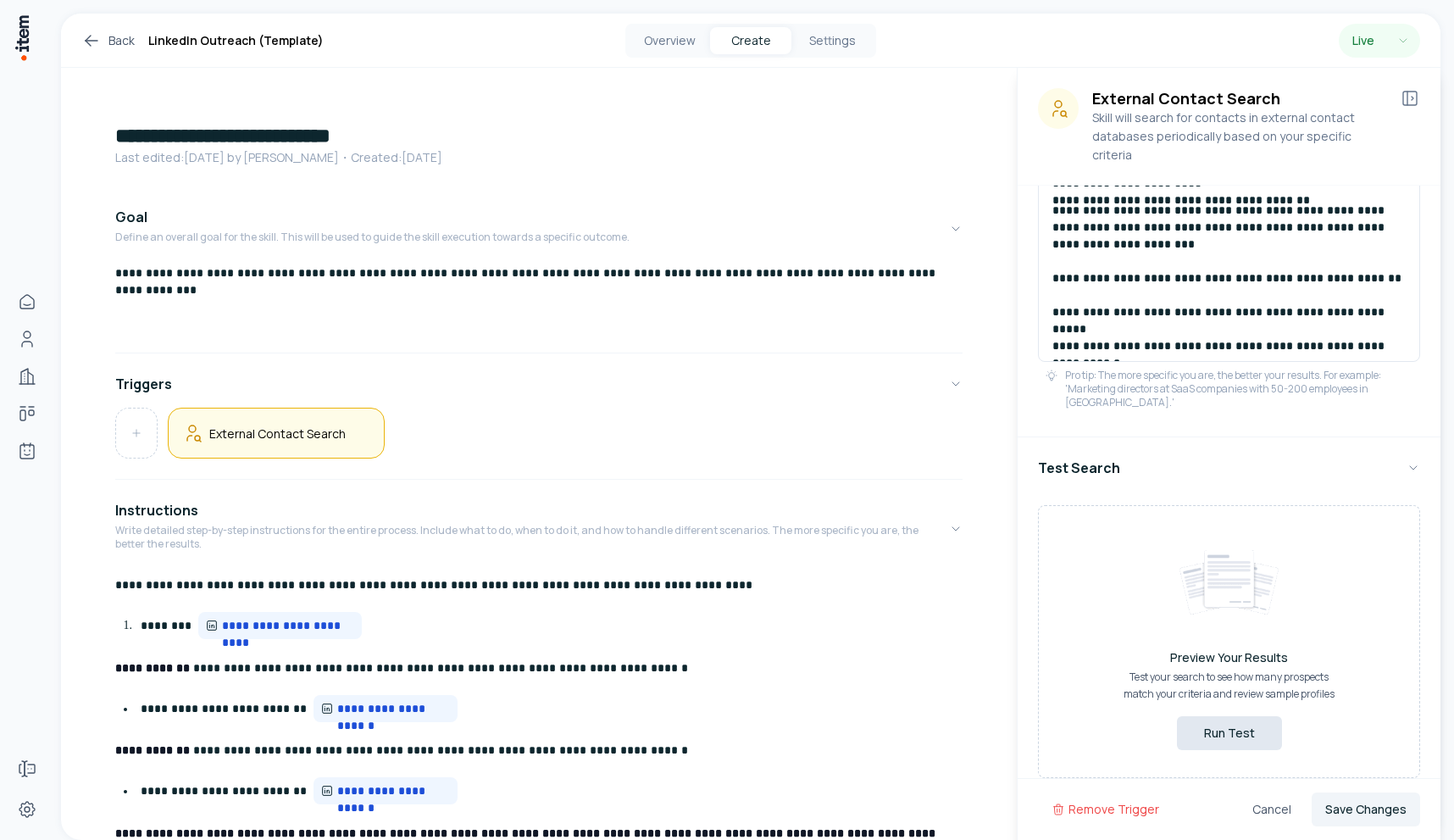
click at [1245, 716] on button "Run Test" at bounding box center [1230, 732] width 105 height 34
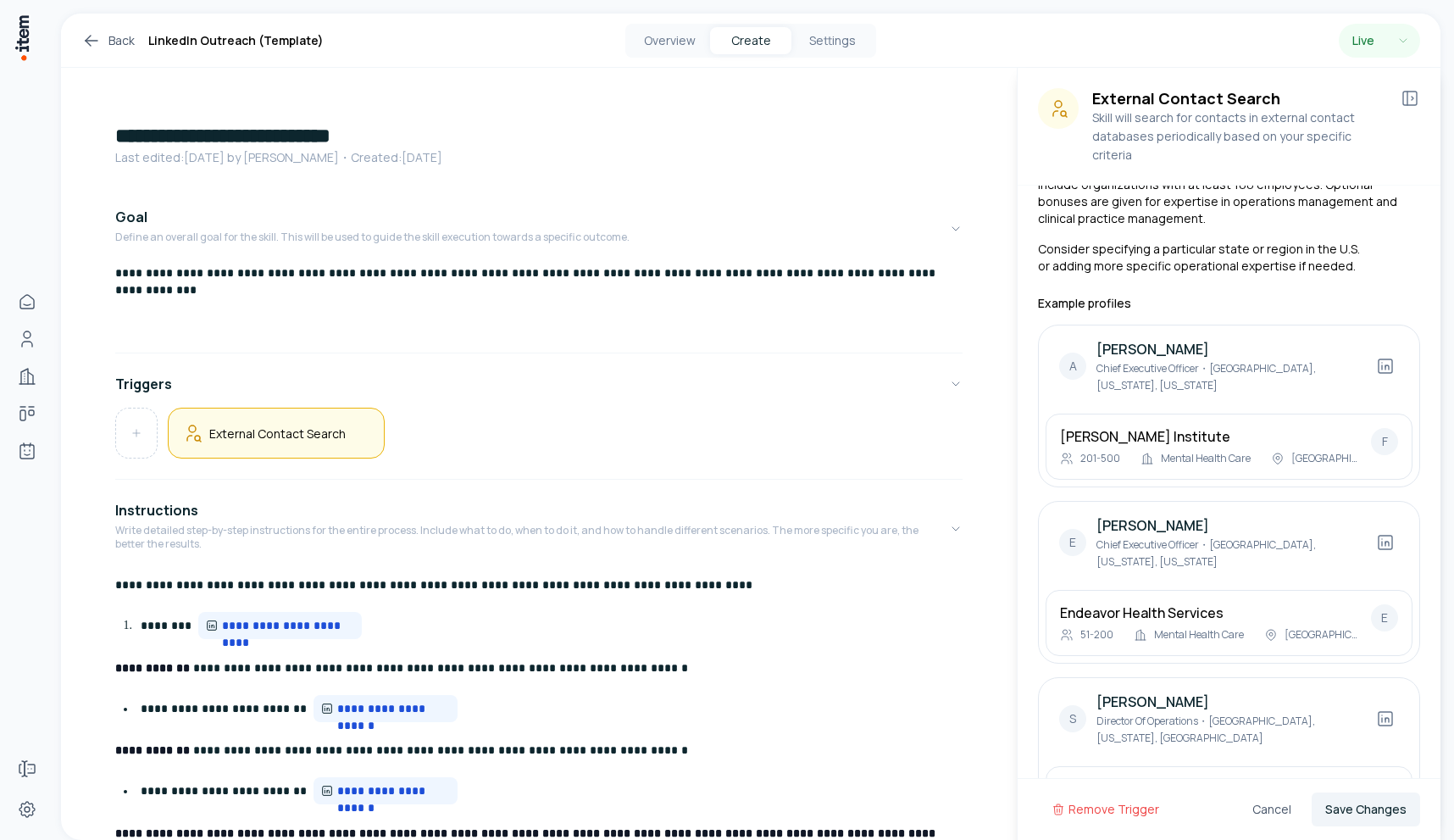
scroll to position [856, 0]
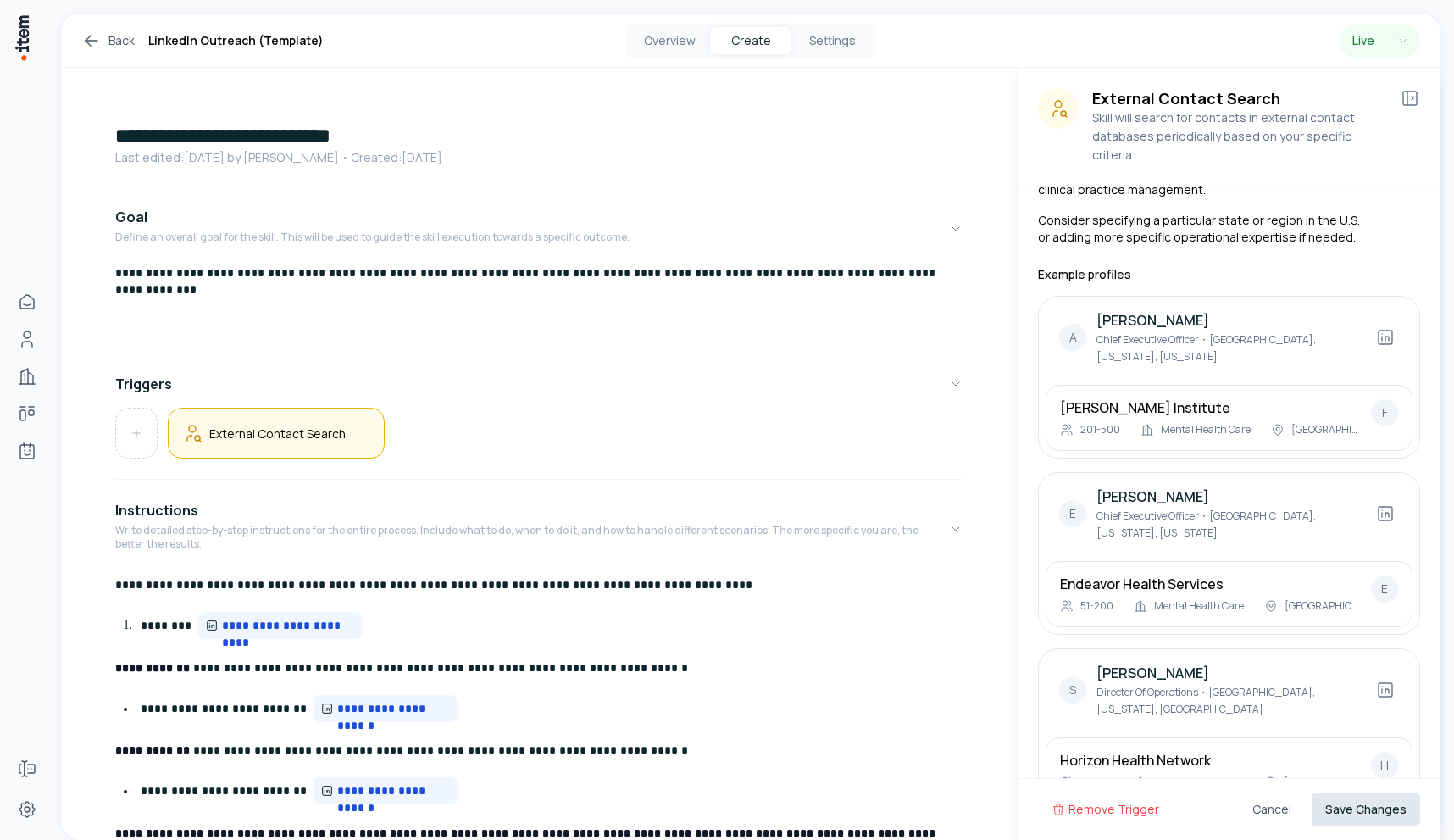
click at [1378, 812] on button "Save Changes" at bounding box center [1366, 809] width 108 height 34
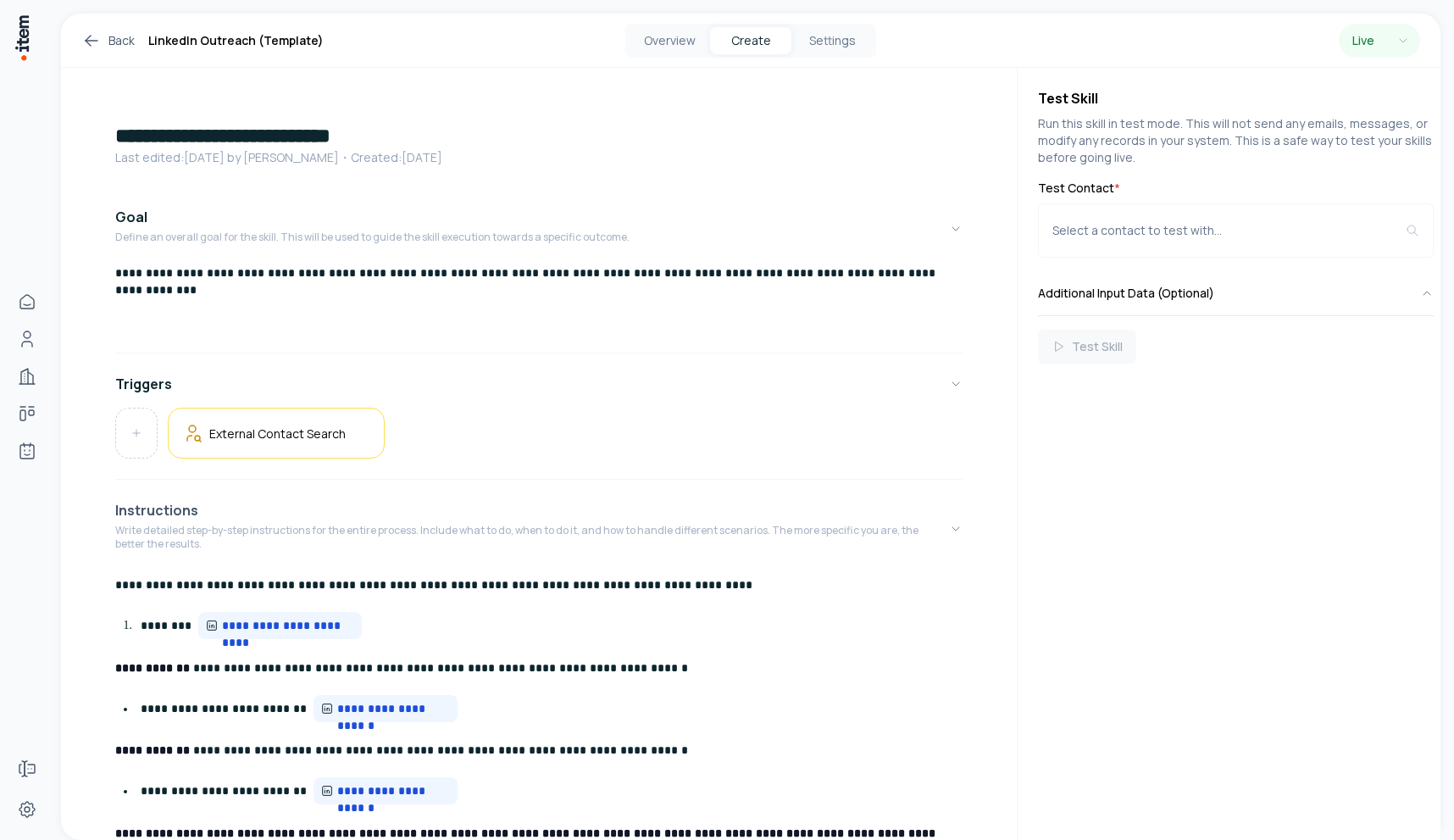
scroll to position [38, 0]
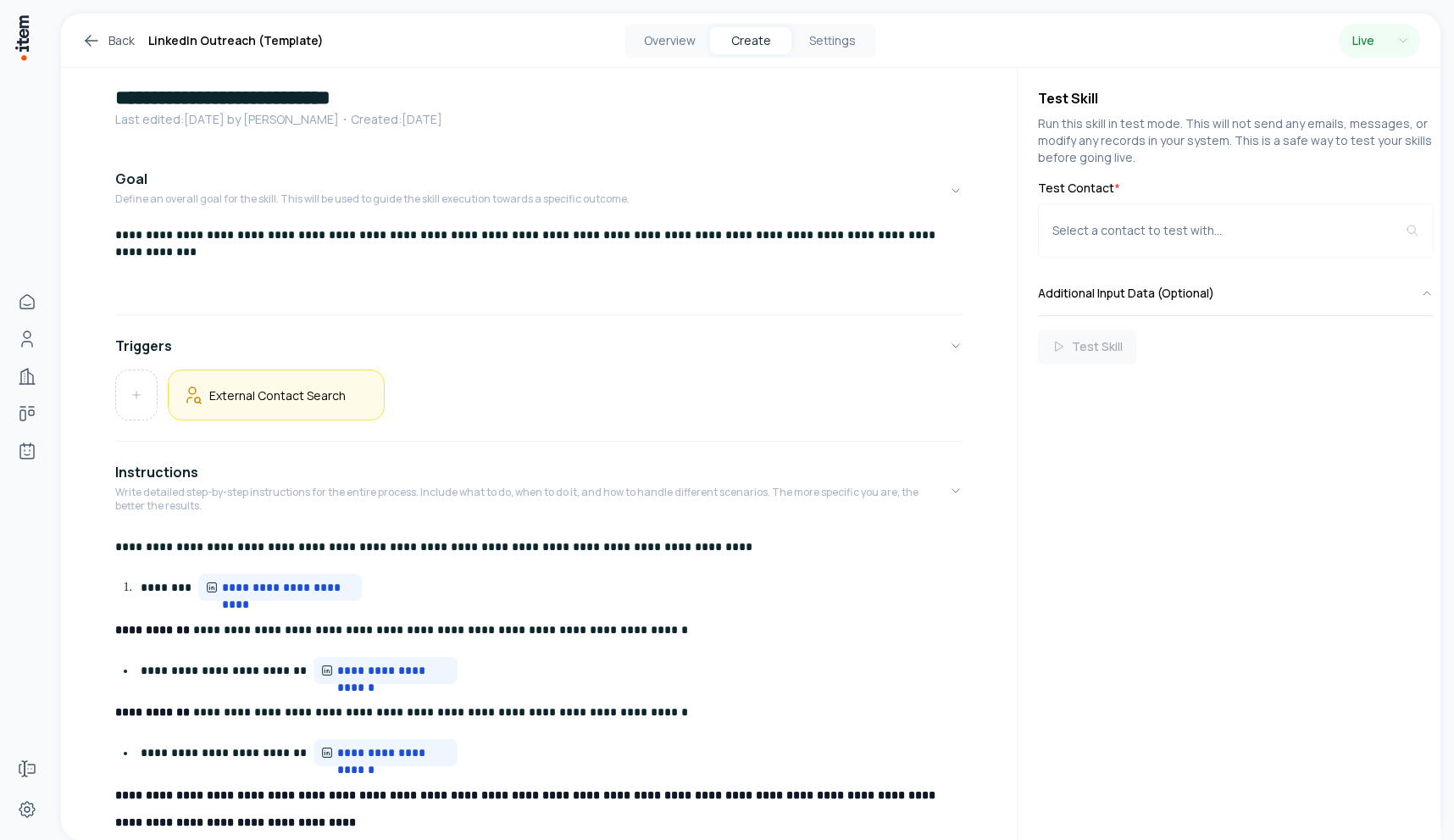
click at [292, 398] on h5 "External Contact Search" at bounding box center [277, 395] width 137 height 16
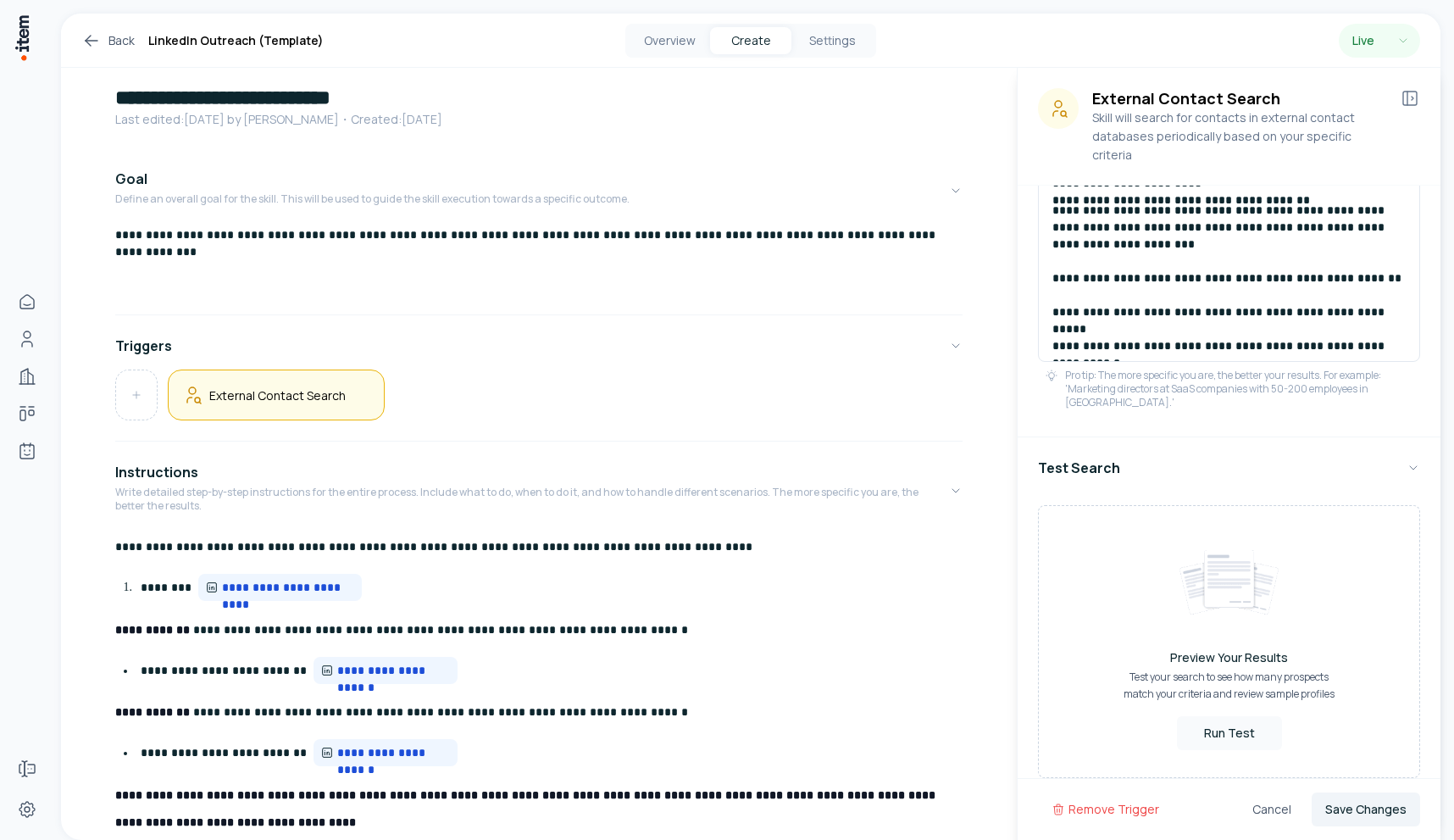
scroll to position [0, 0]
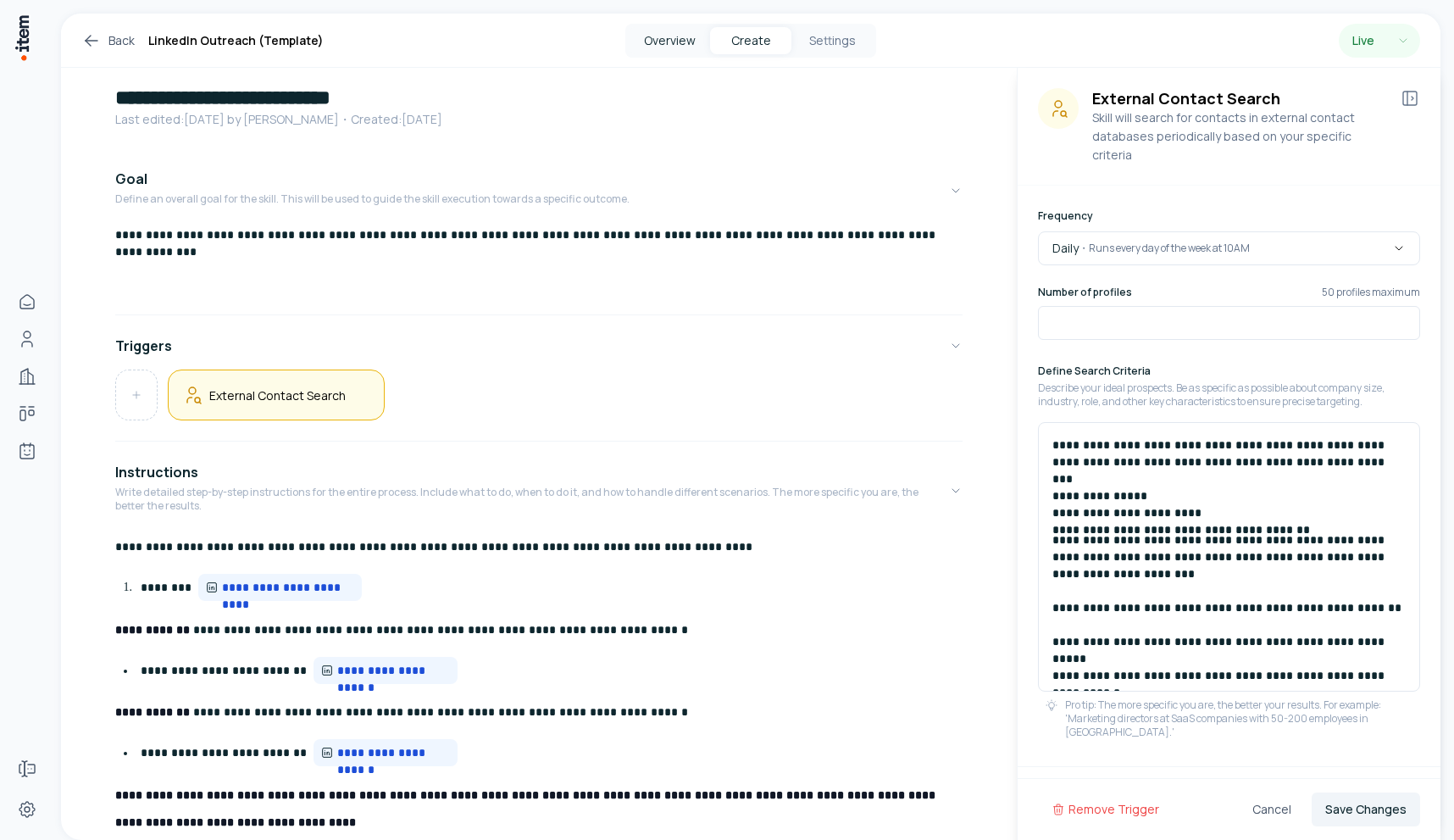
click at [684, 44] on button "Overview" at bounding box center [669, 40] width 81 height 27
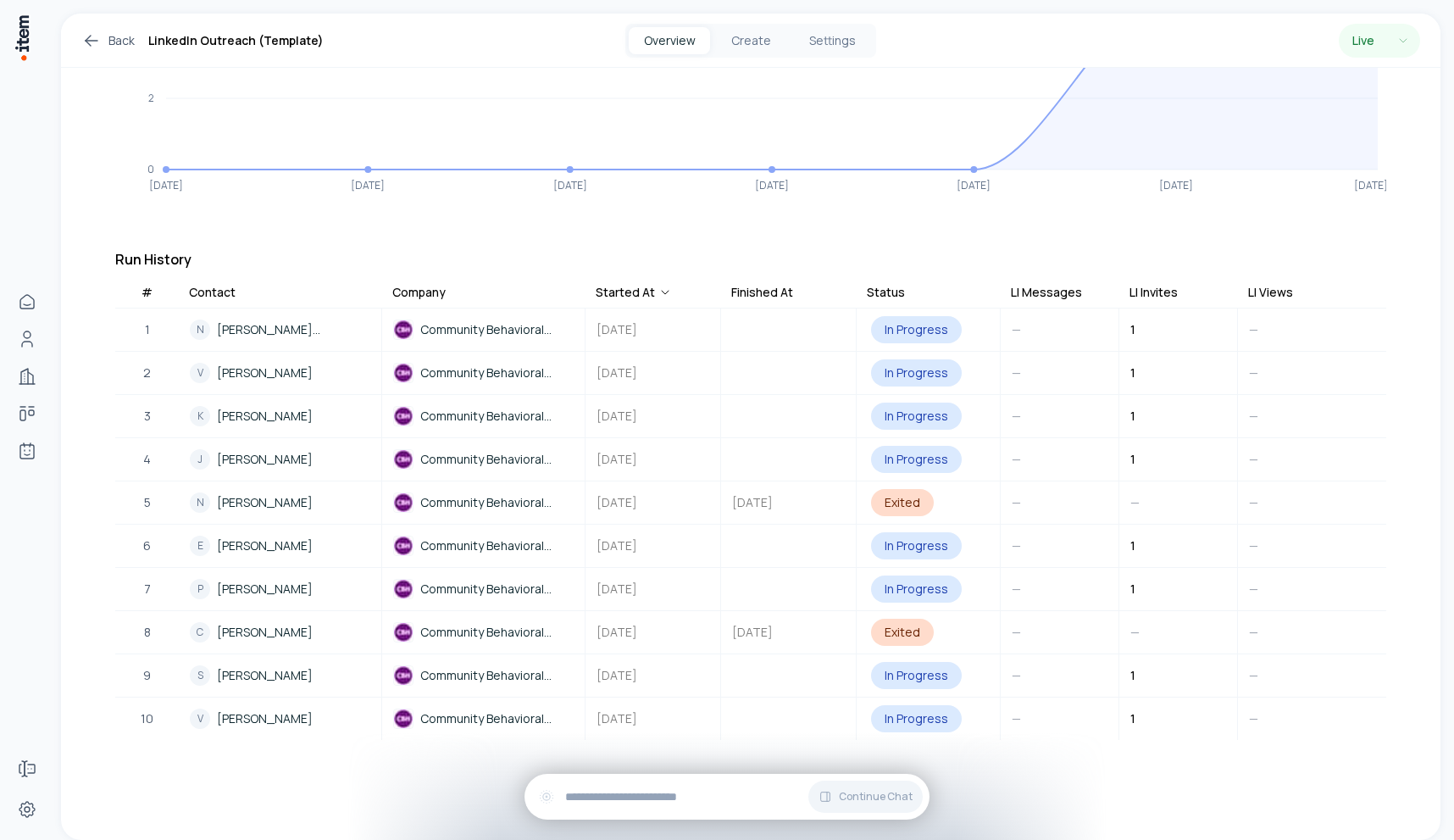
scroll to position [317, 0]
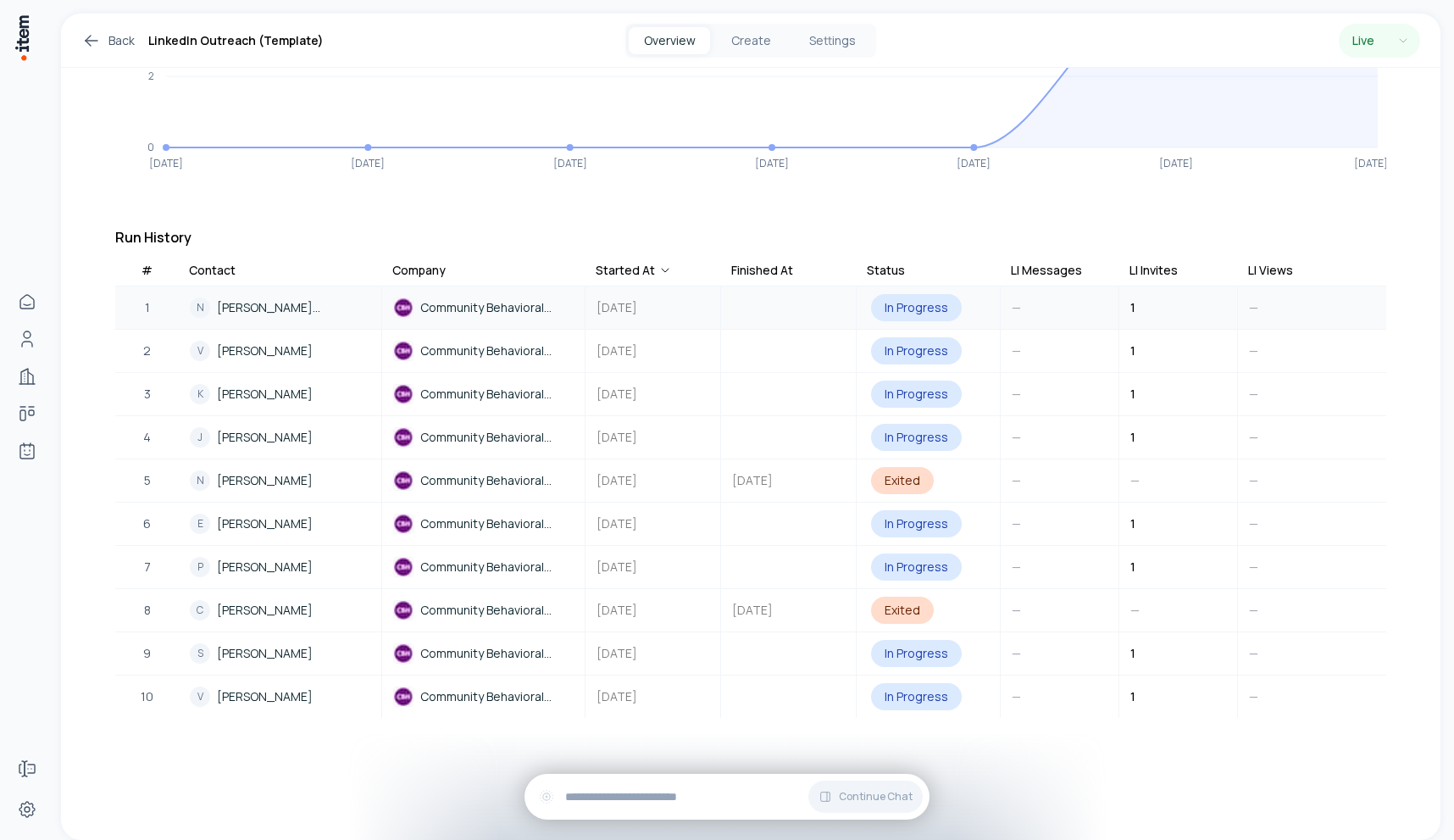
click at [268, 298] on span "[PERSON_NAME] [PERSON_NAME]" at bounding box center [293, 308] width 153 height 19
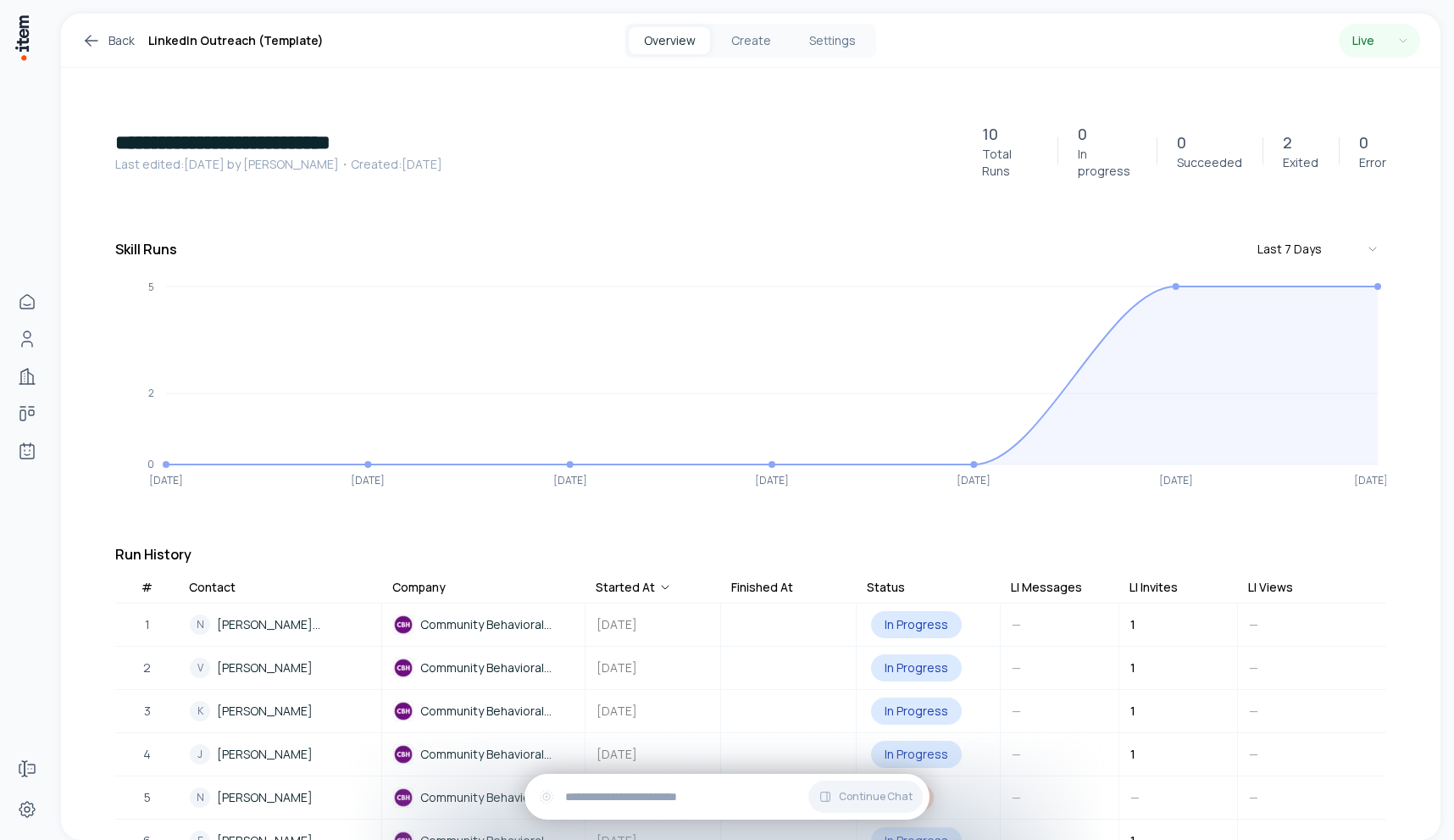
click at [69, 35] on div "Back LinkedIn Outreach (Template) Overview Create Settings Live" at bounding box center [751, 41] width 1380 height 54
click at [96, 35] on icon at bounding box center [92, 41] width 21 height 21
